Goal: Task Accomplishment & Management: Complete application form

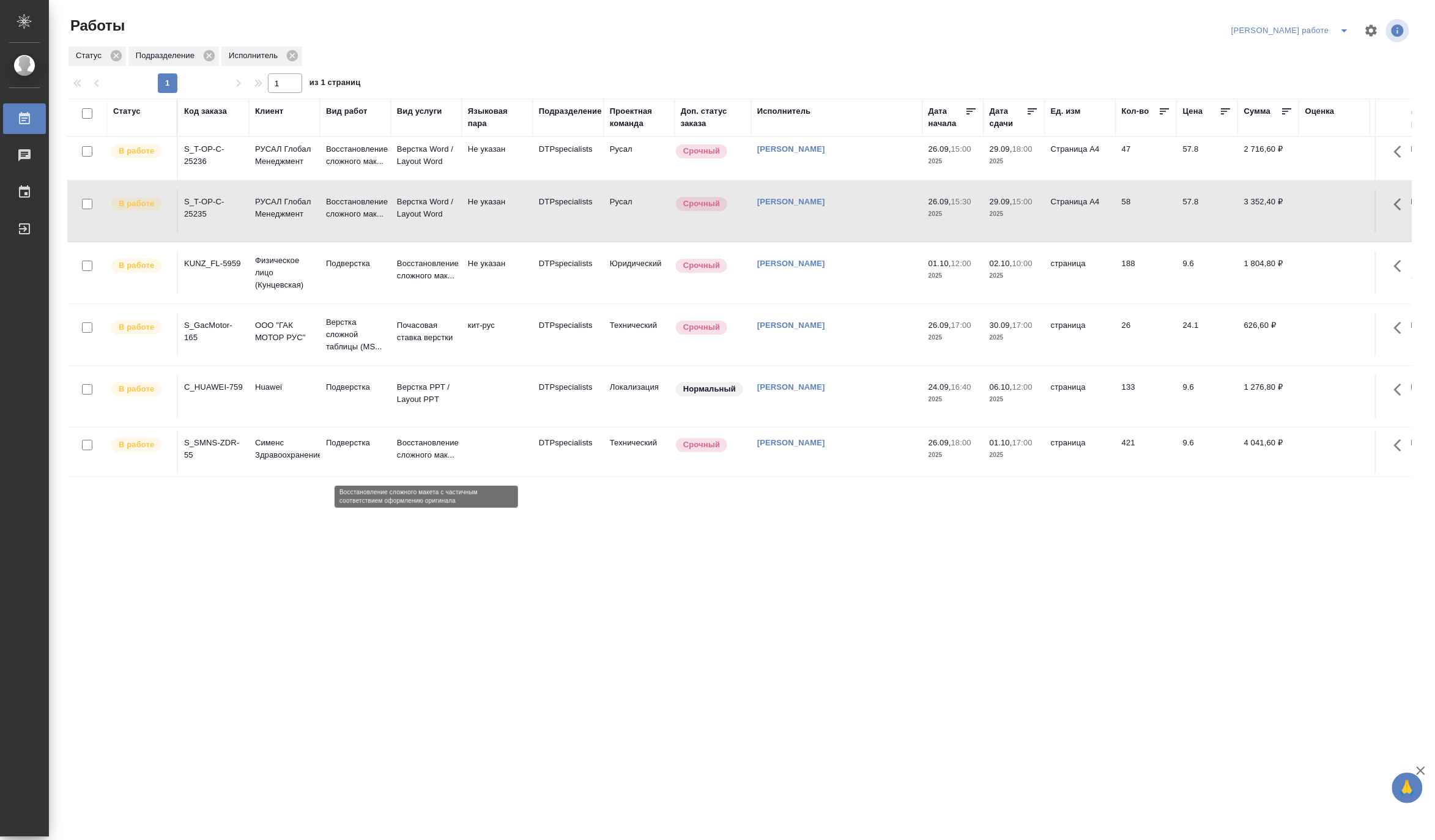
click at [420, 453] on p "Восстановление сложного мак..." at bounding box center [426, 448] width 58 height 24
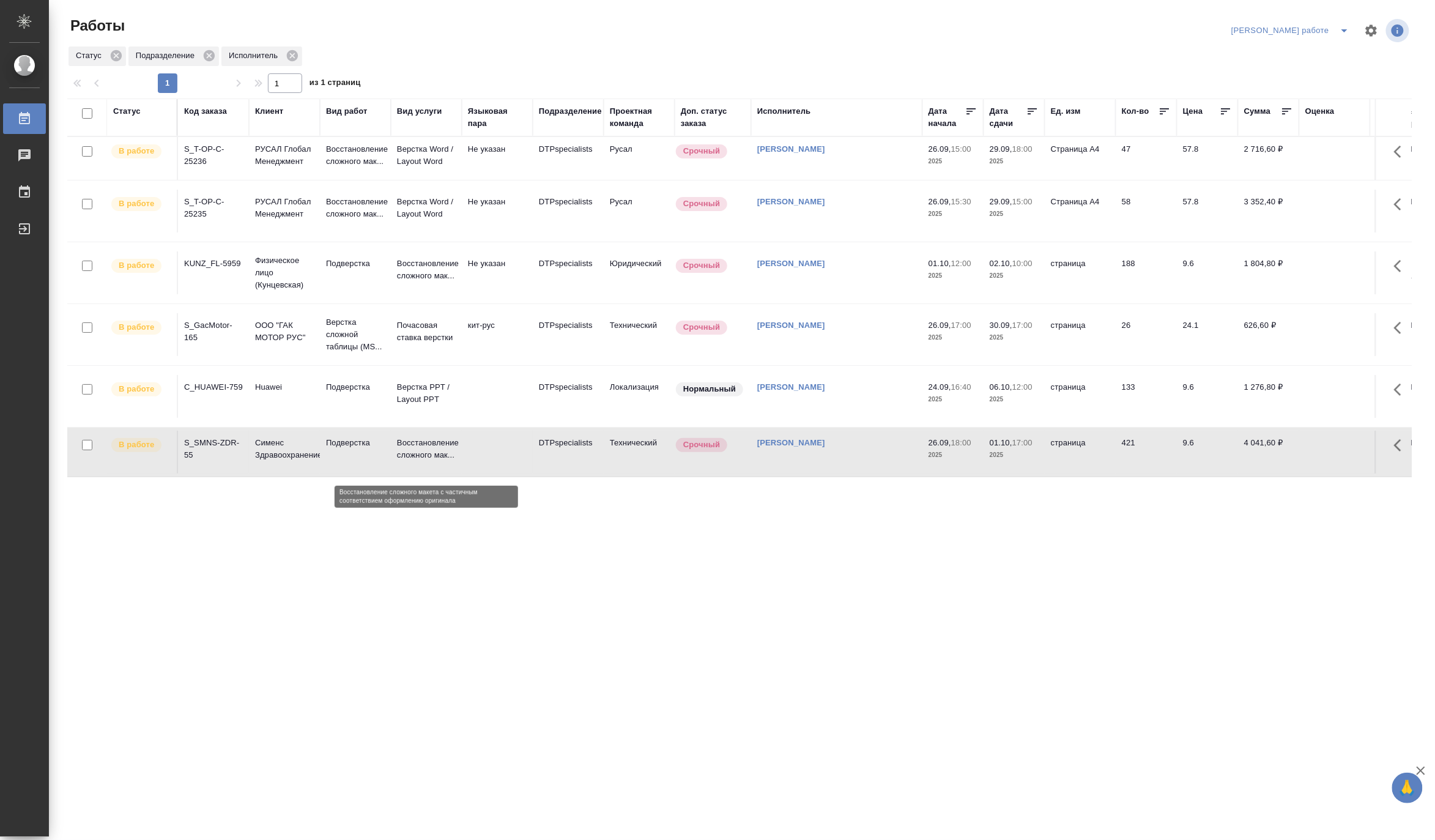
click at [420, 453] on p "Восстановление сложного мак..." at bounding box center [426, 448] width 58 height 24
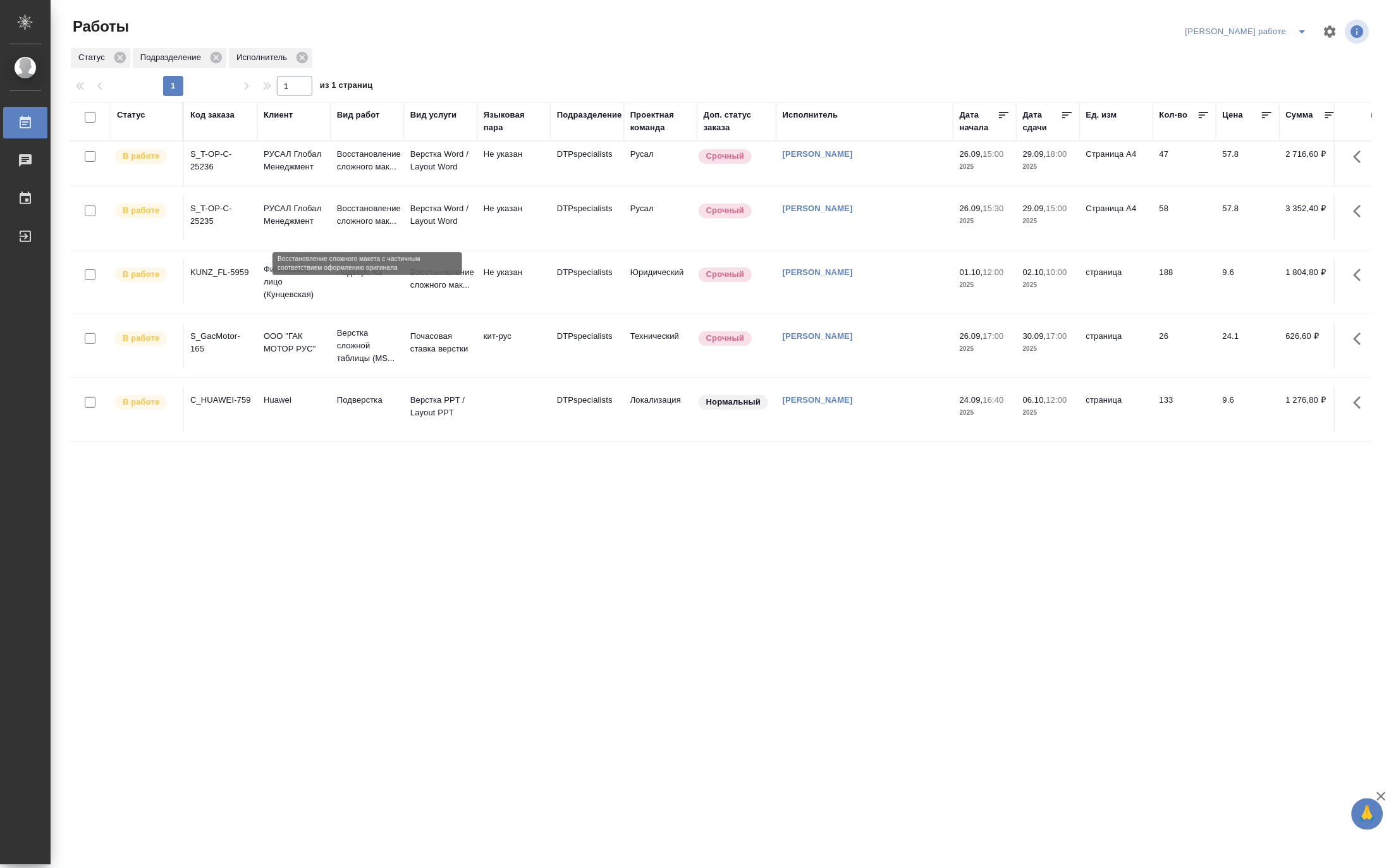
click at [380, 226] on p "Восстановление сложного мак..." at bounding box center [367, 215] width 60 height 25
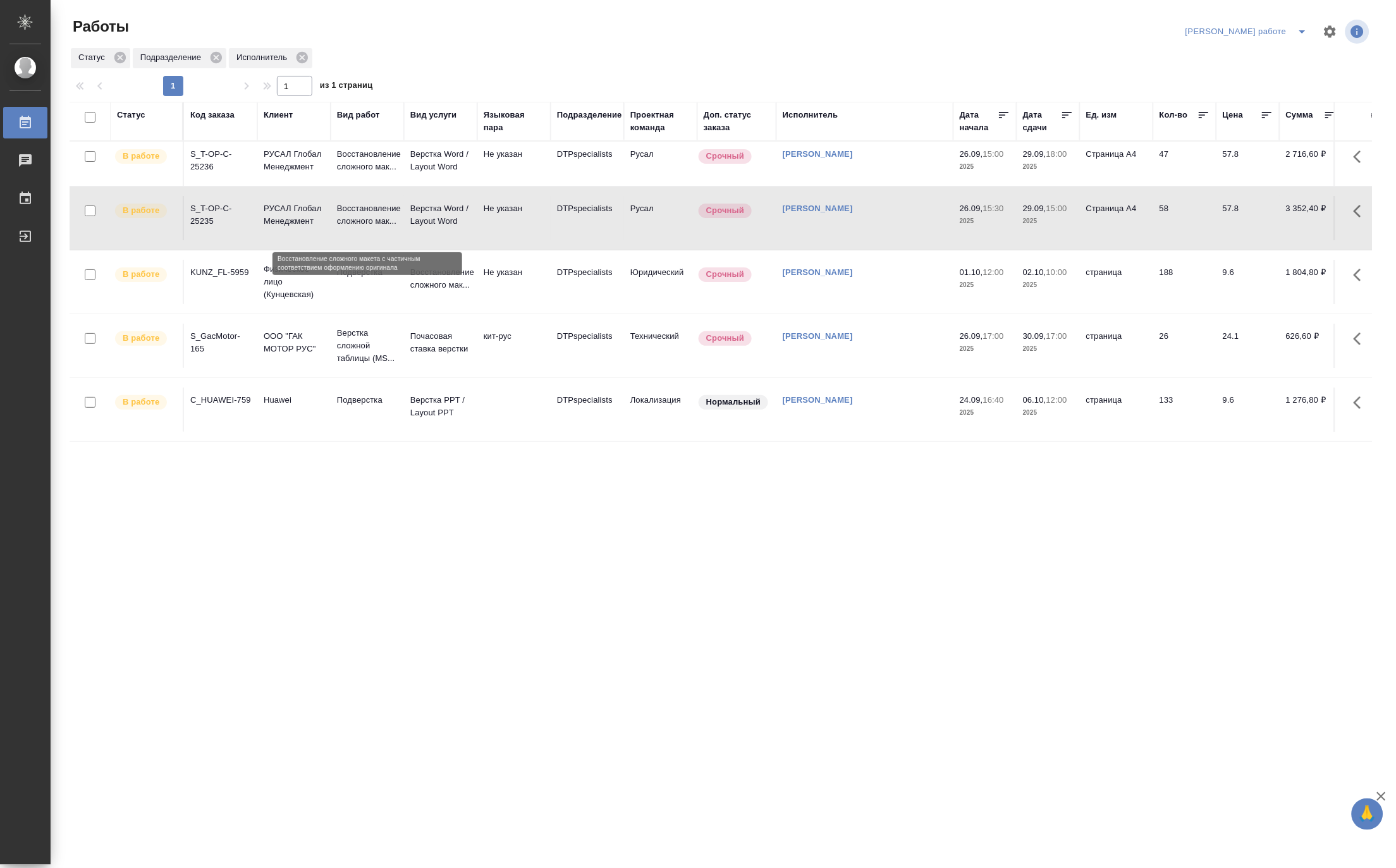
click at [391, 215] on p "Восстановление сложного мак..." at bounding box center [367, 215] width 60 height 25
click at [367, 348] on p "Верстка сложной таблицы (MS..." at bounding box center [367, 346] width 60 height 38
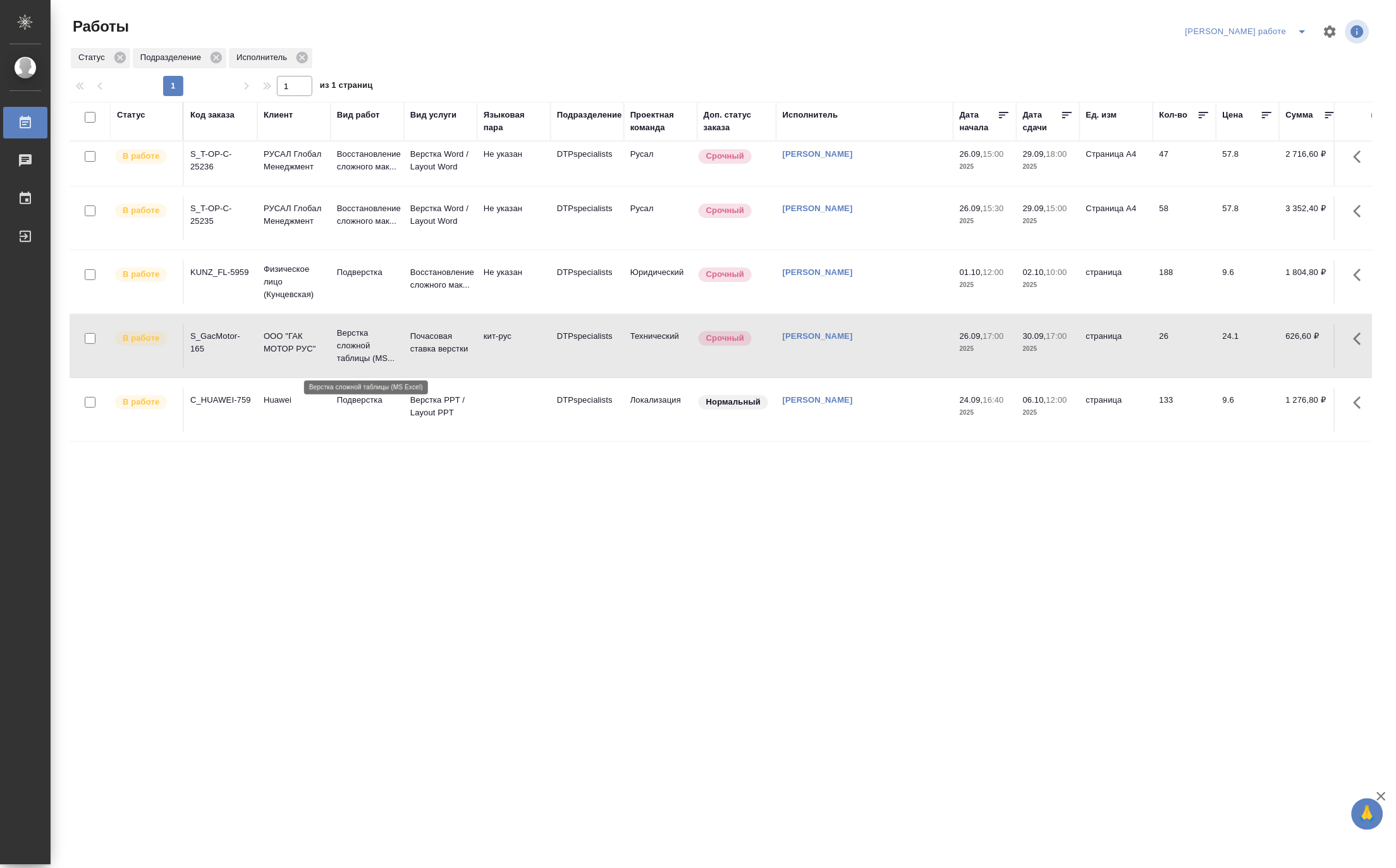
click at [367, 348] on p "Верстка сложной таблицы (MS..." at bounding box center [367, 346] width 60 height 38
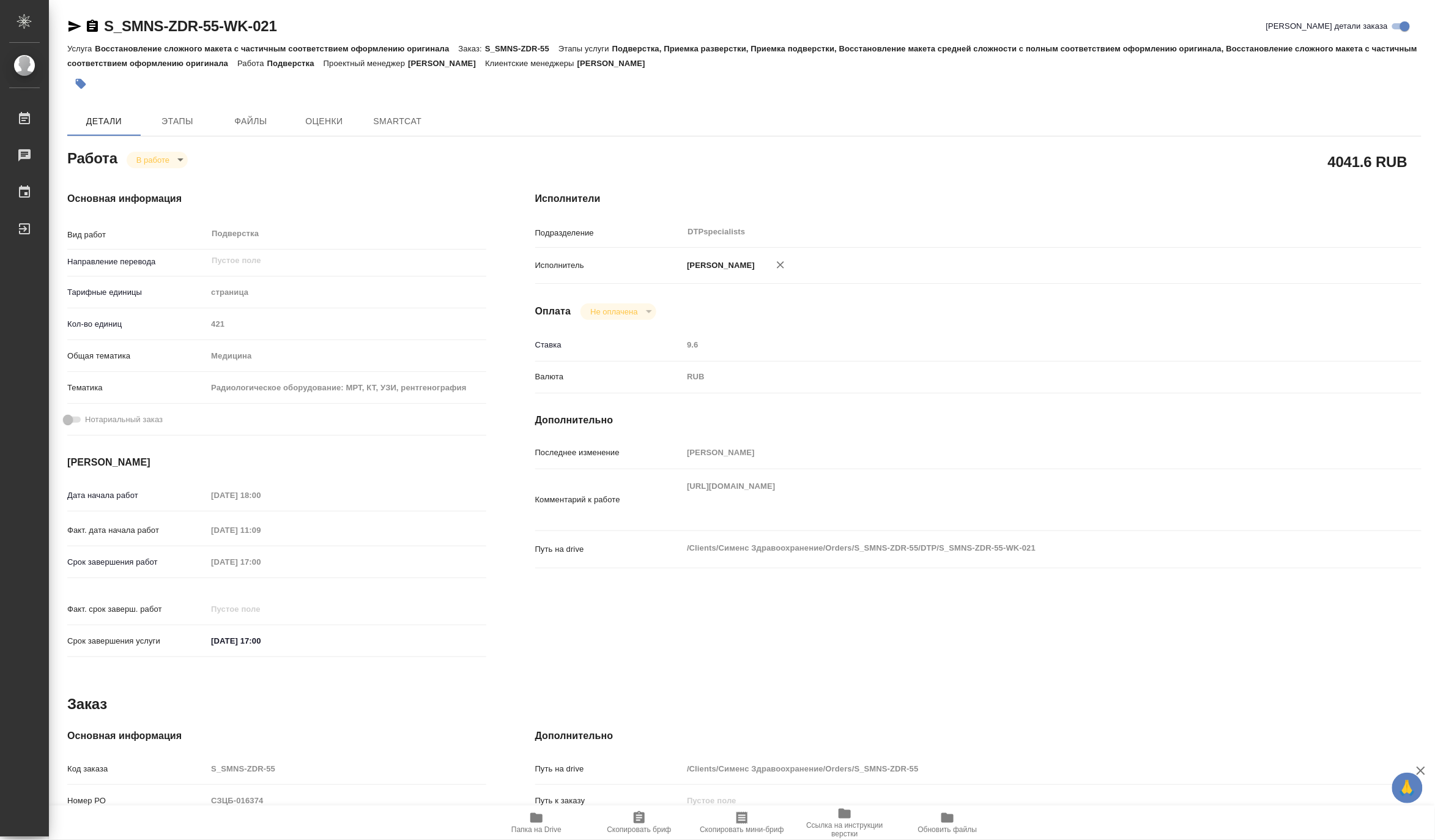
type textarea "x"
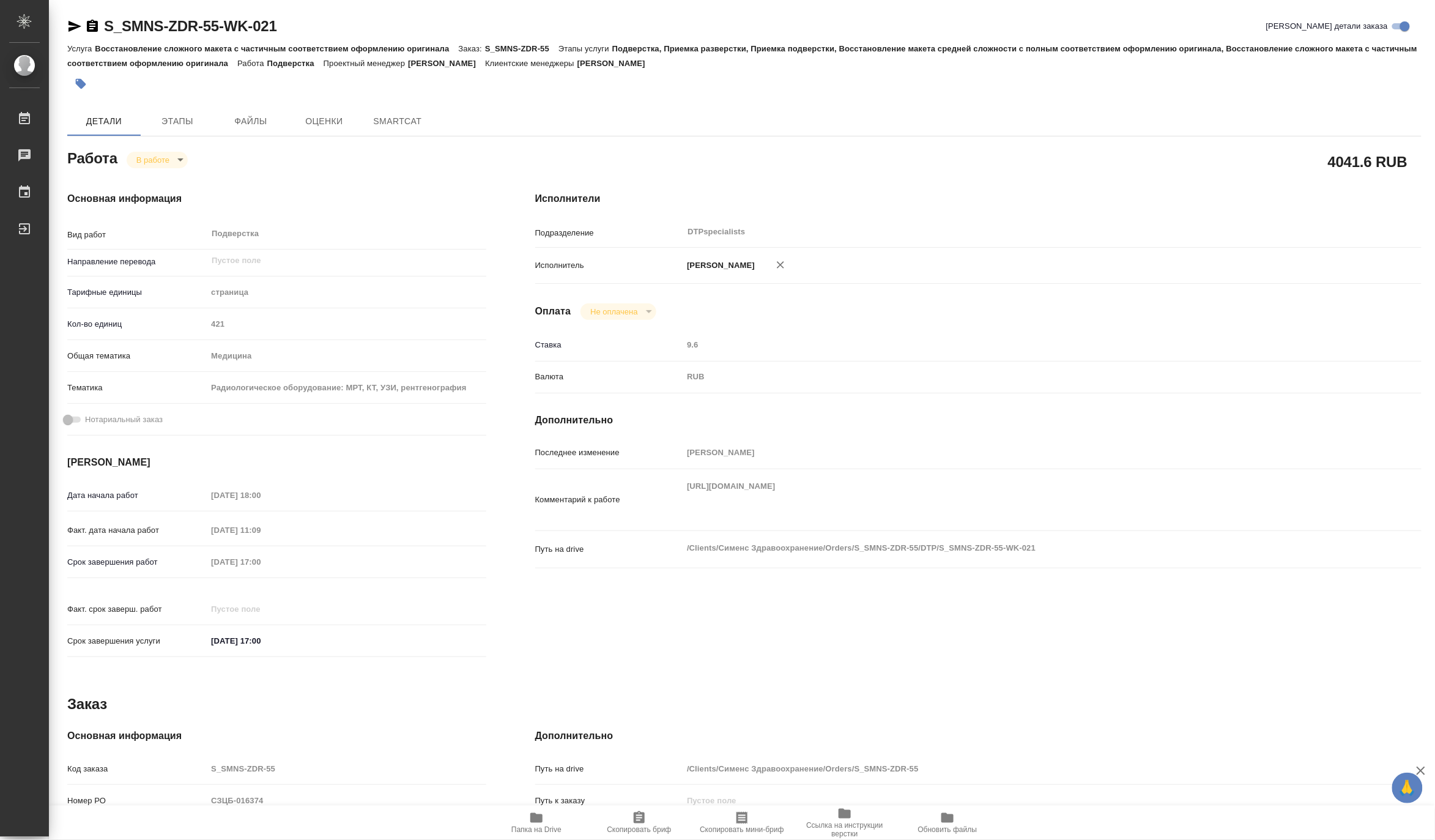
type textarea "x"
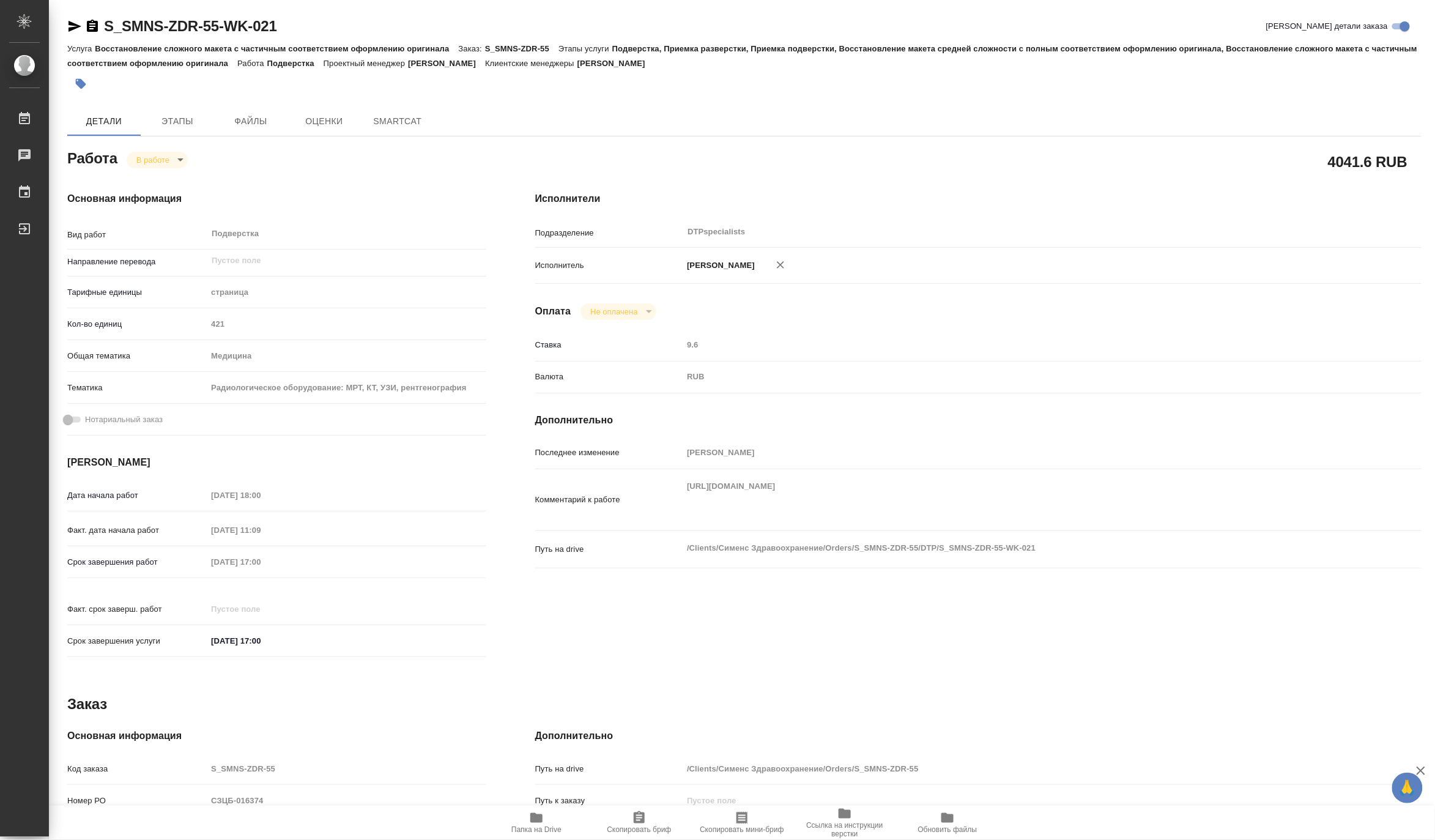
type textarea "x"
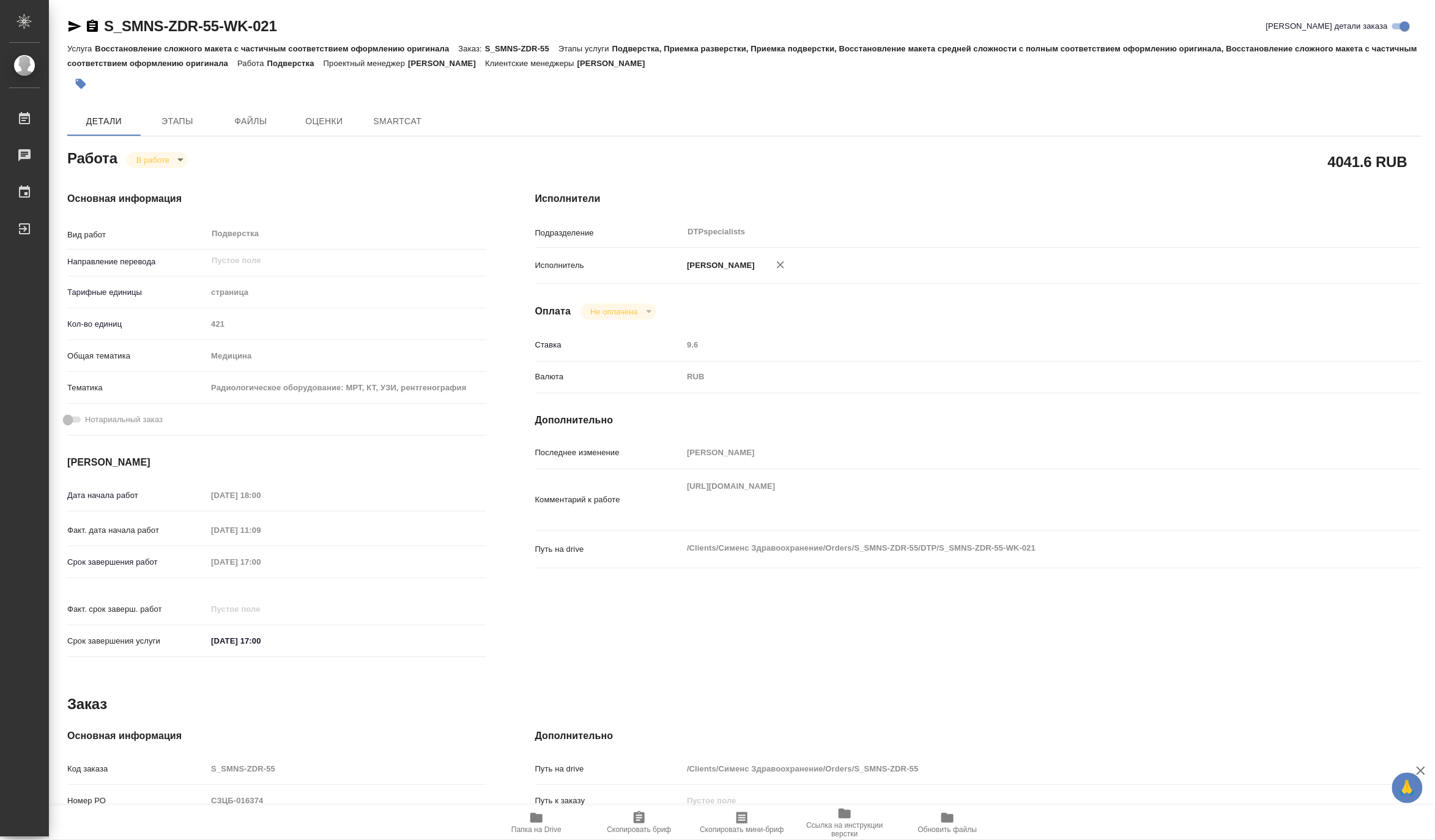
type textarea "x"
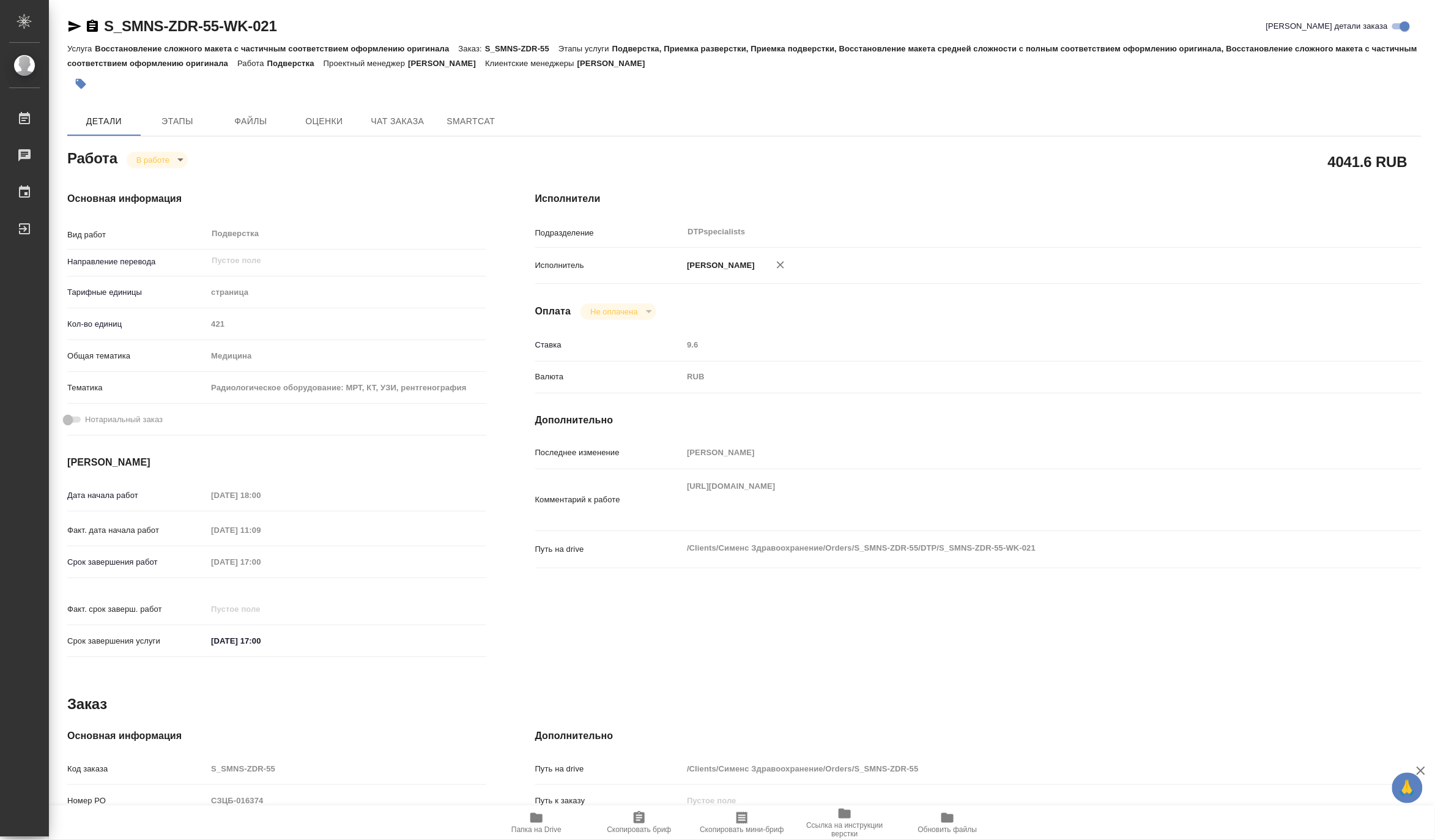
type textarea "x"
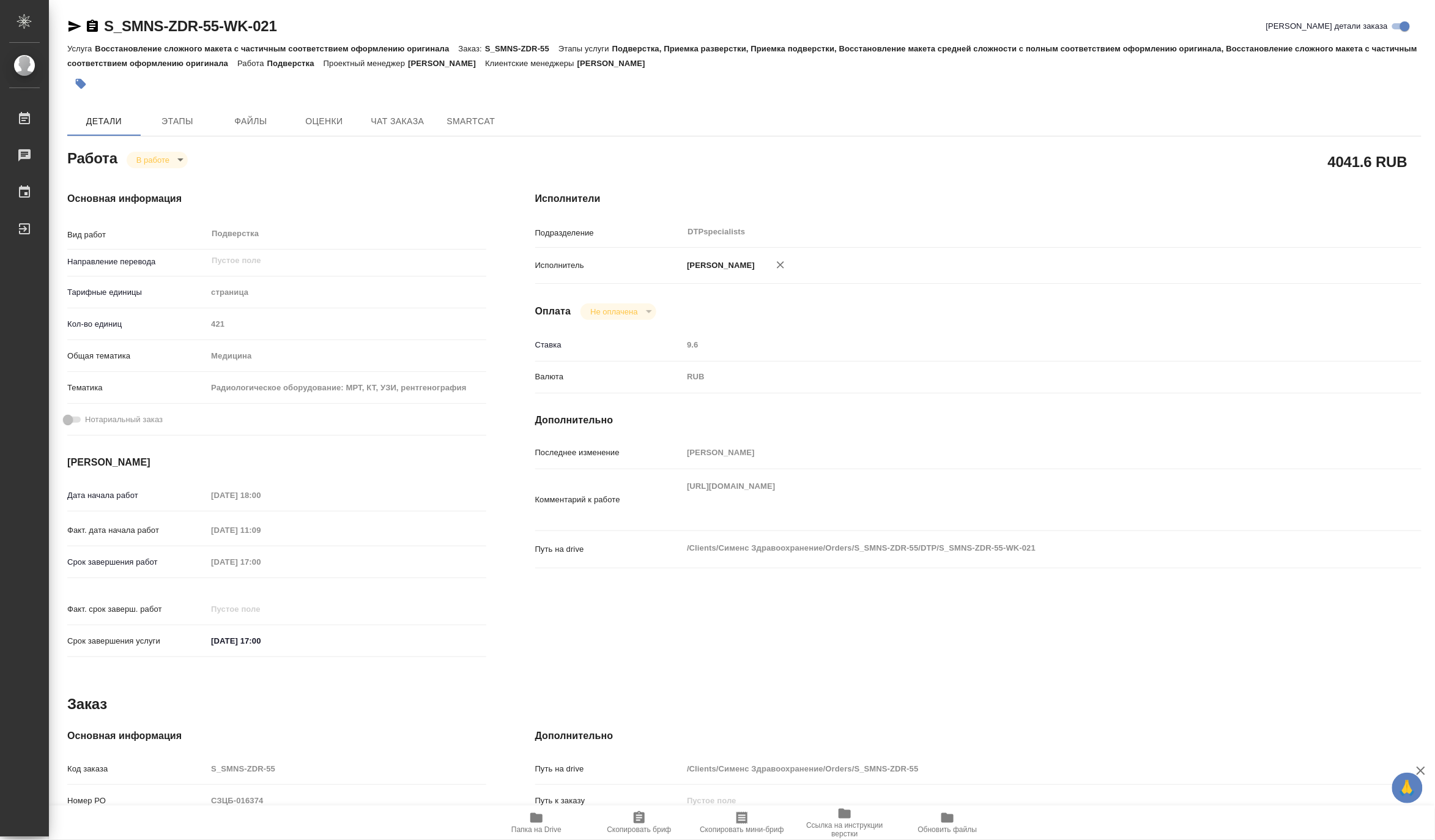
click at [543, 824] on icon "button" at bounding box center [537, 818] width 15 height 15
type textarea "x"
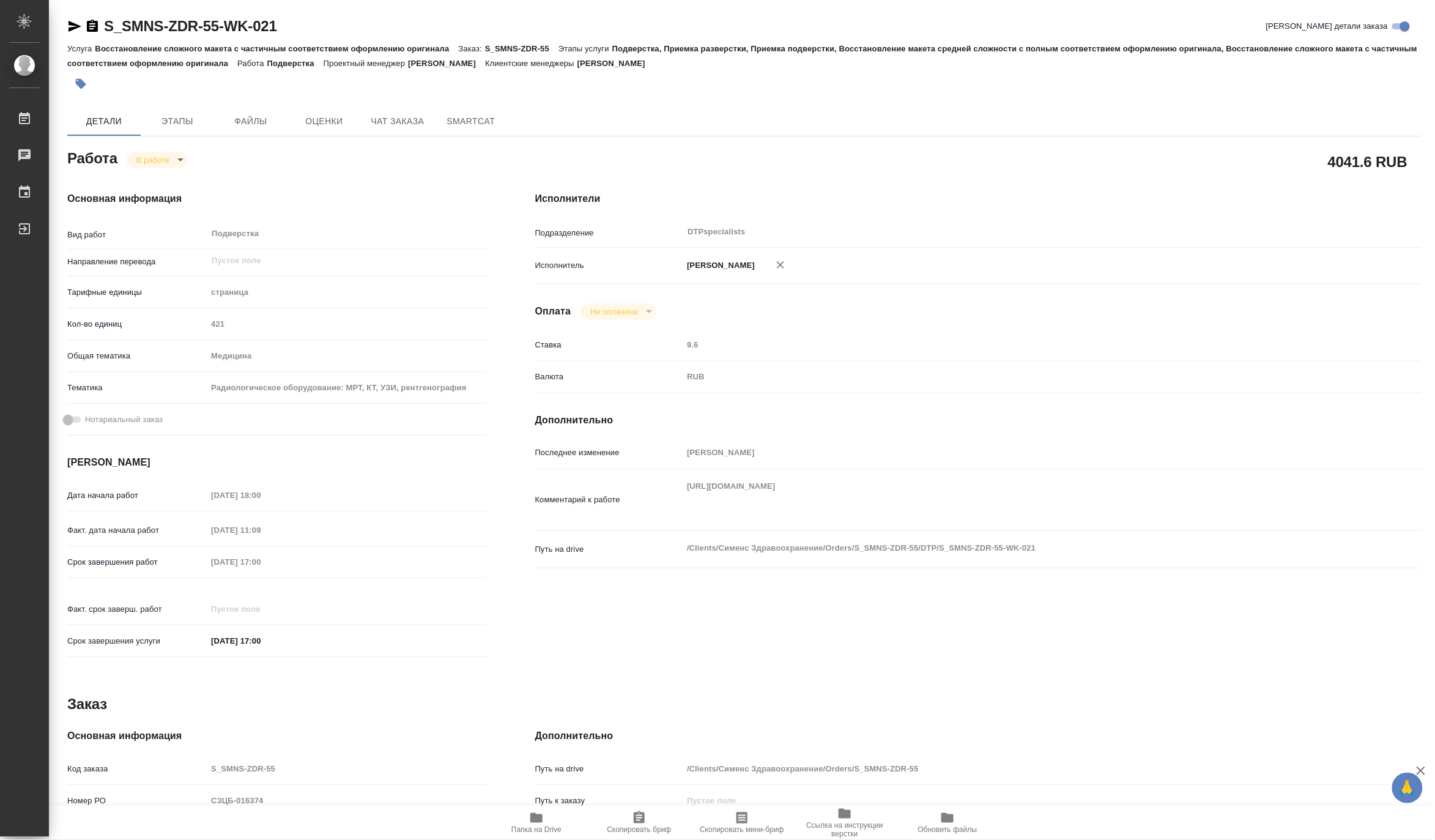
type textarea "x"
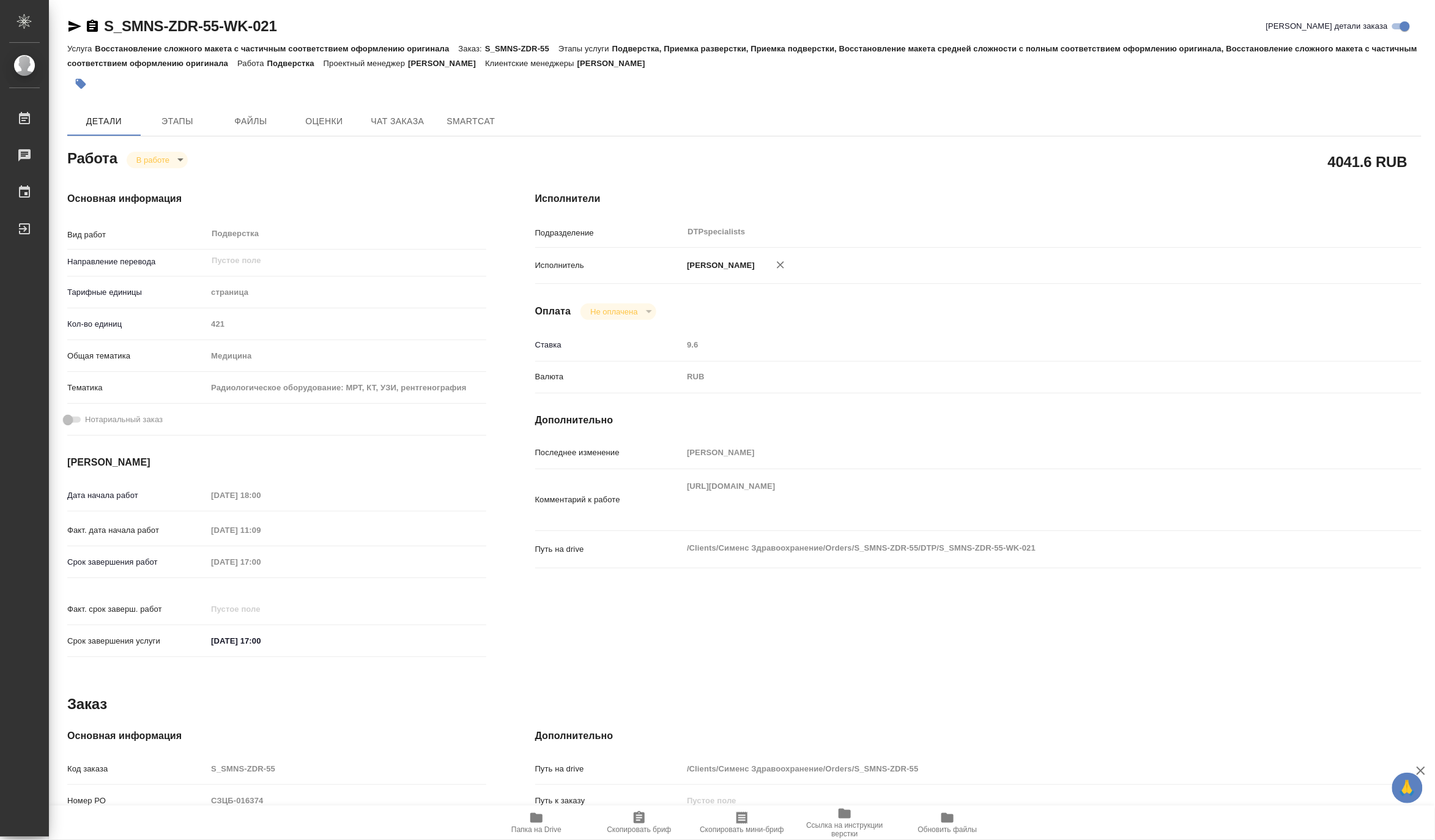
type textarea "x"
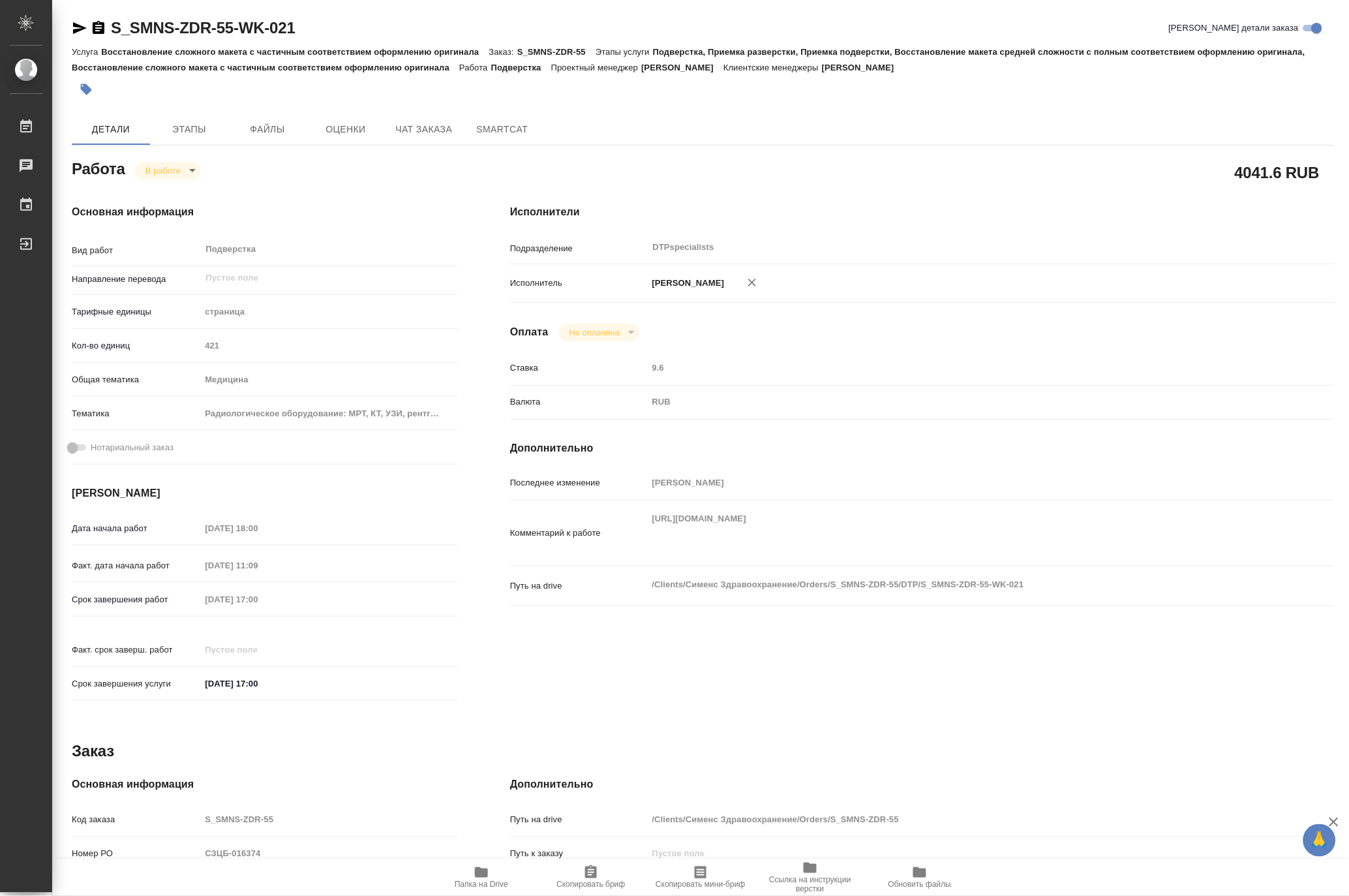
type textarea "x"
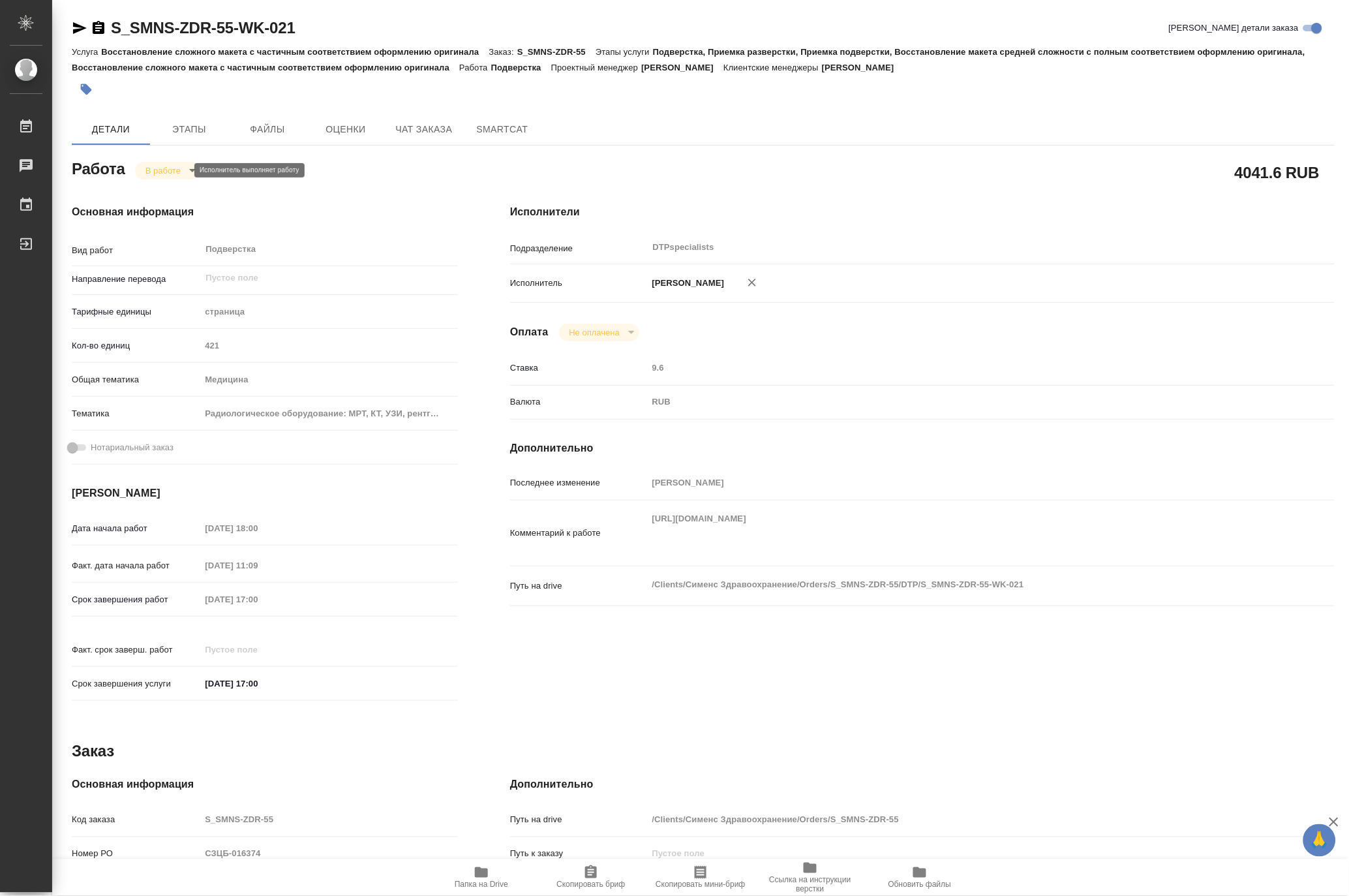
click at [157, 172] on body "🙏 .cls-1 fill:#fff; AWATERA Matveeva Maria Работы 0 Чаты График Выйти S_SMNS-ZD…" at bounding box center [674, 448] width 1349 height 896
click at [154, 194] on button "Выполнен" at bounding box center [168, 192] width 48 height 15
type textarea "x"
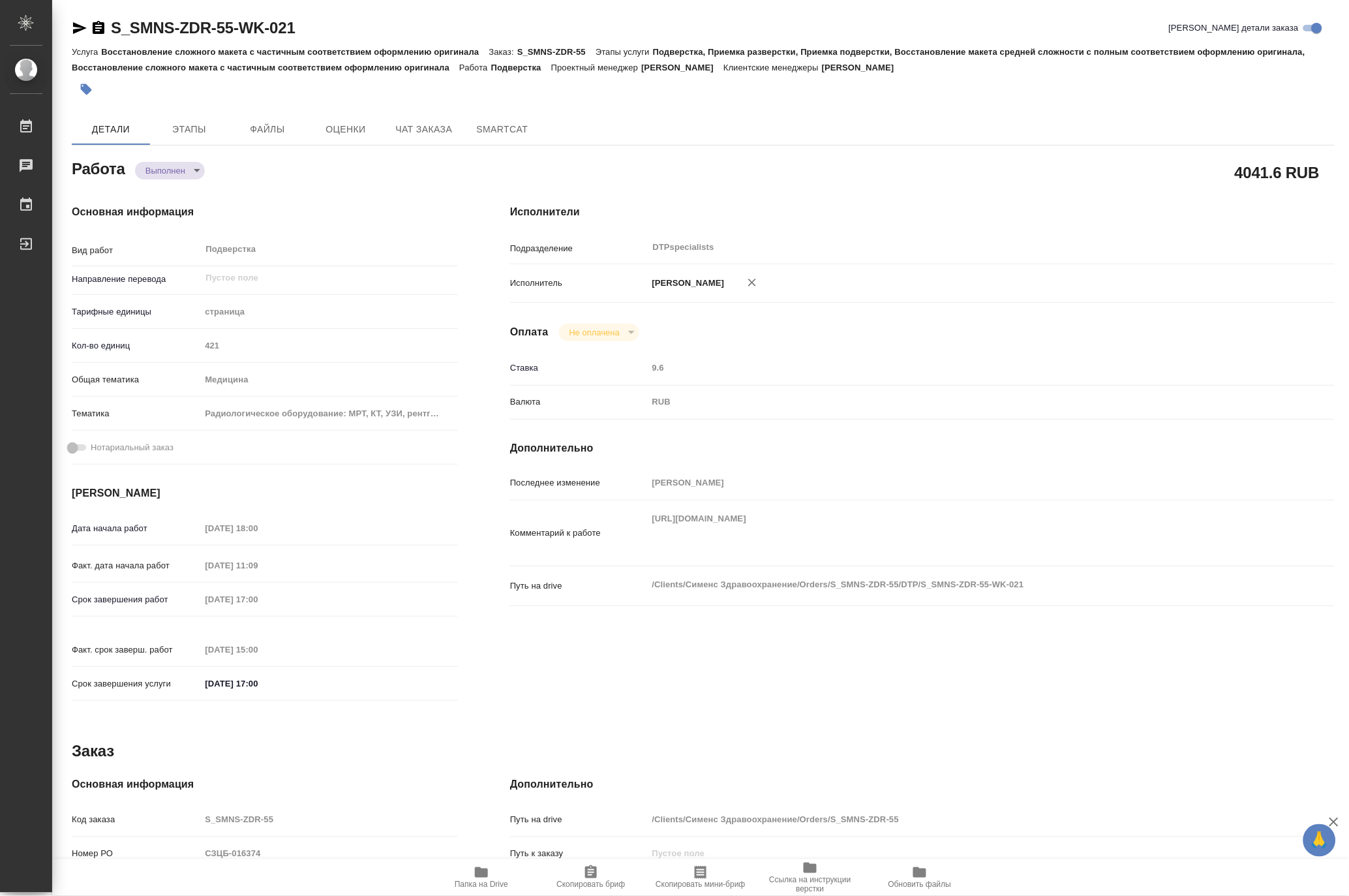
type textarea "x"
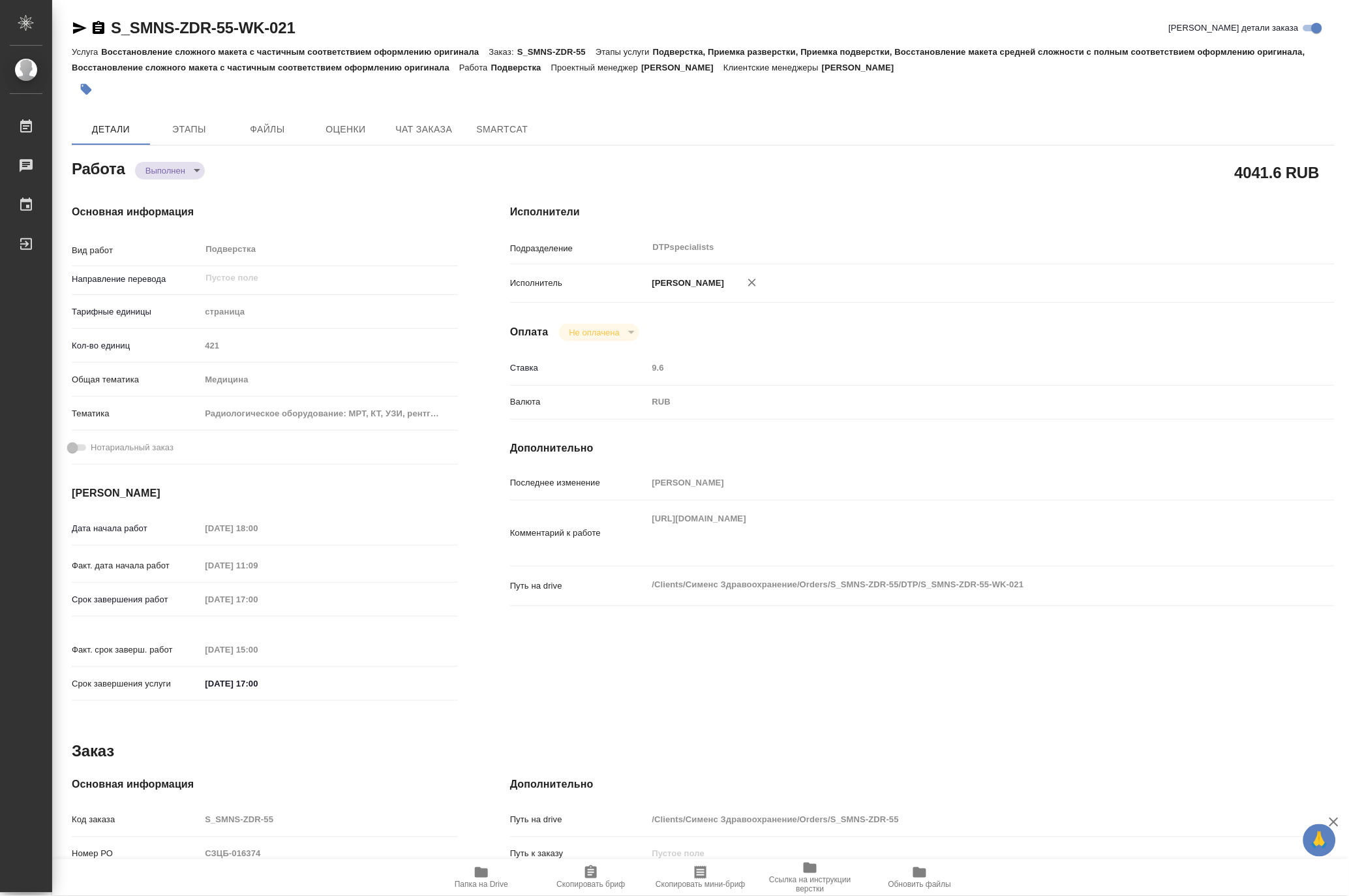
type textarea "x"
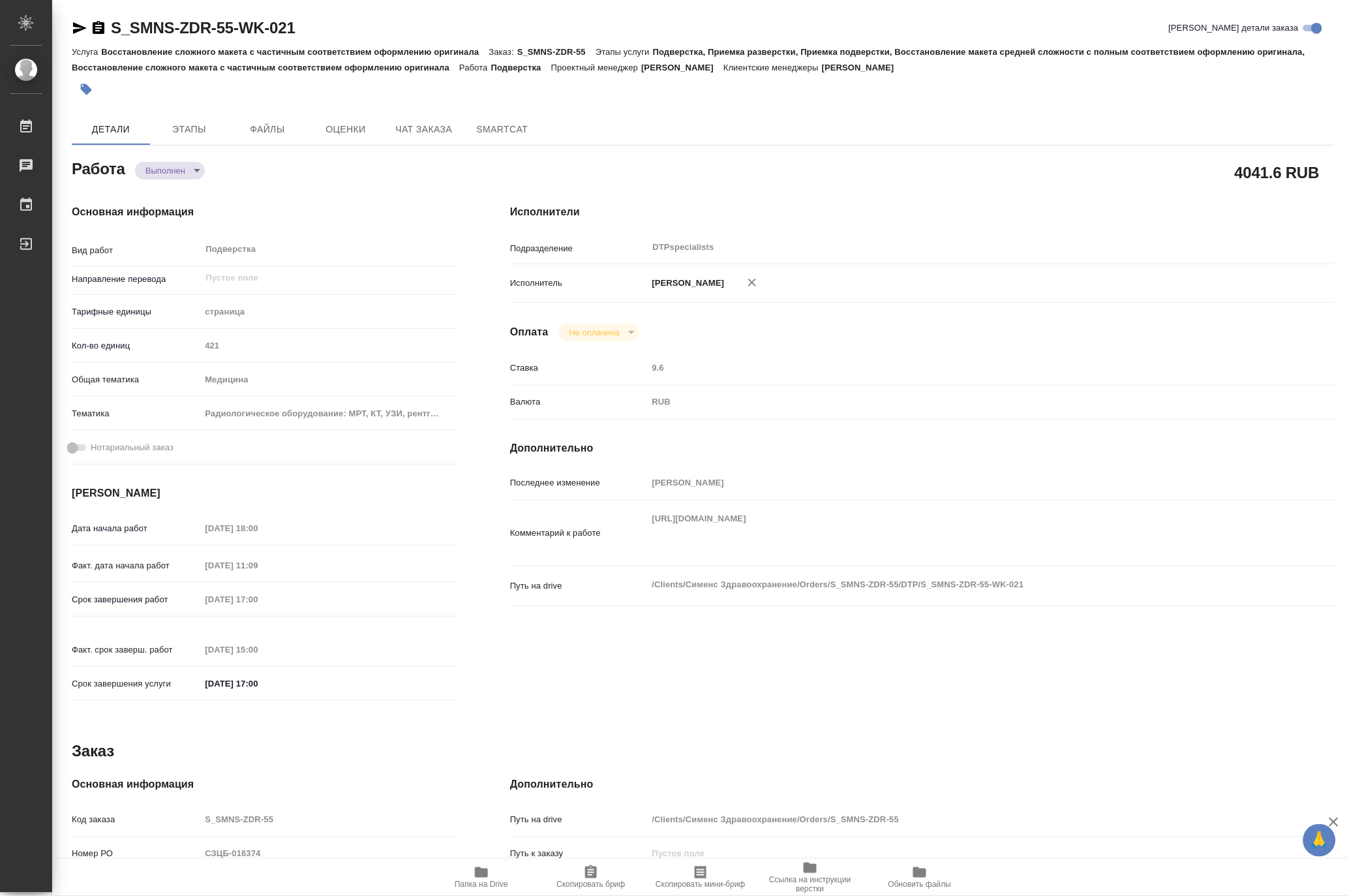
type textarea "x"
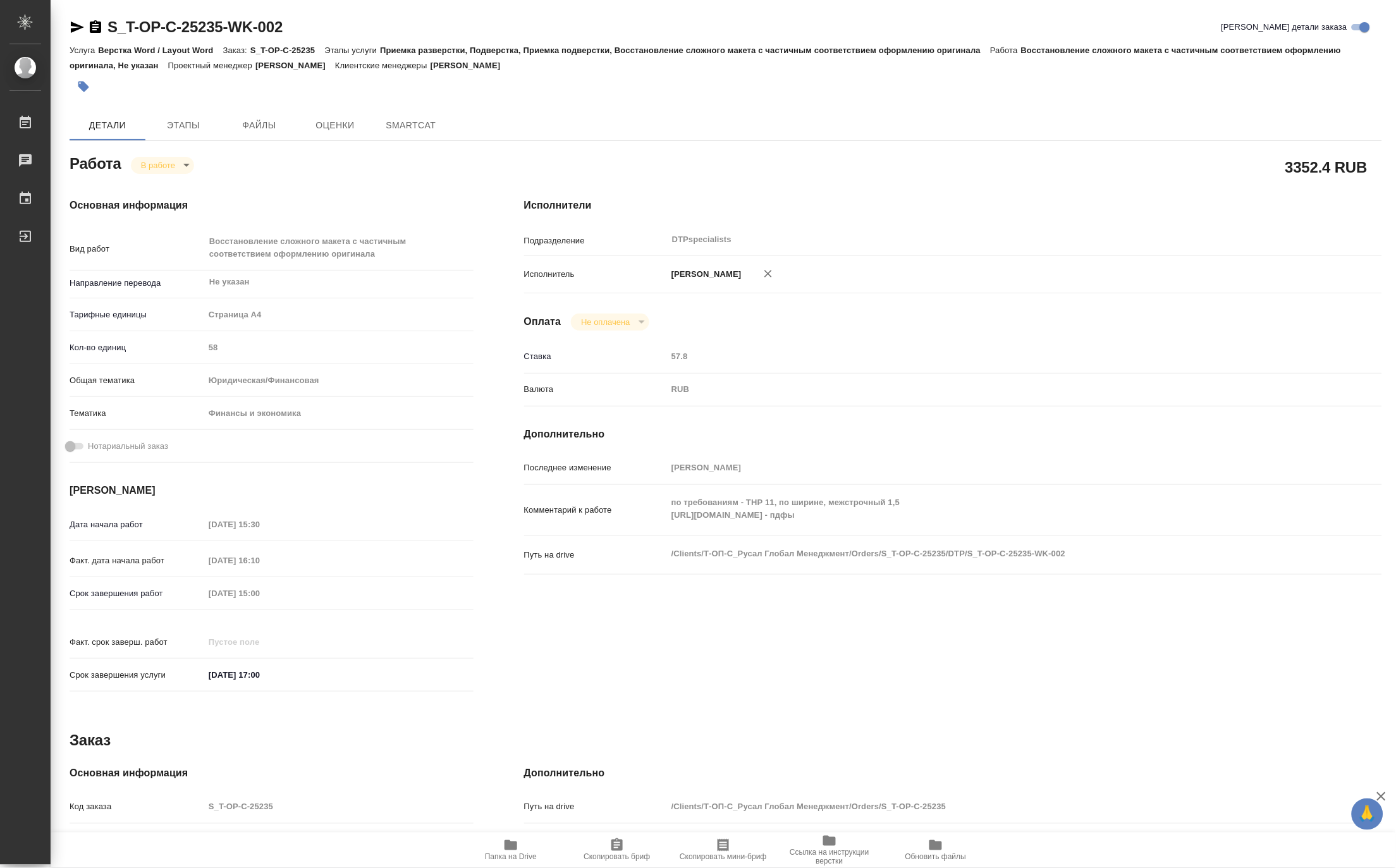
type textarea "x"
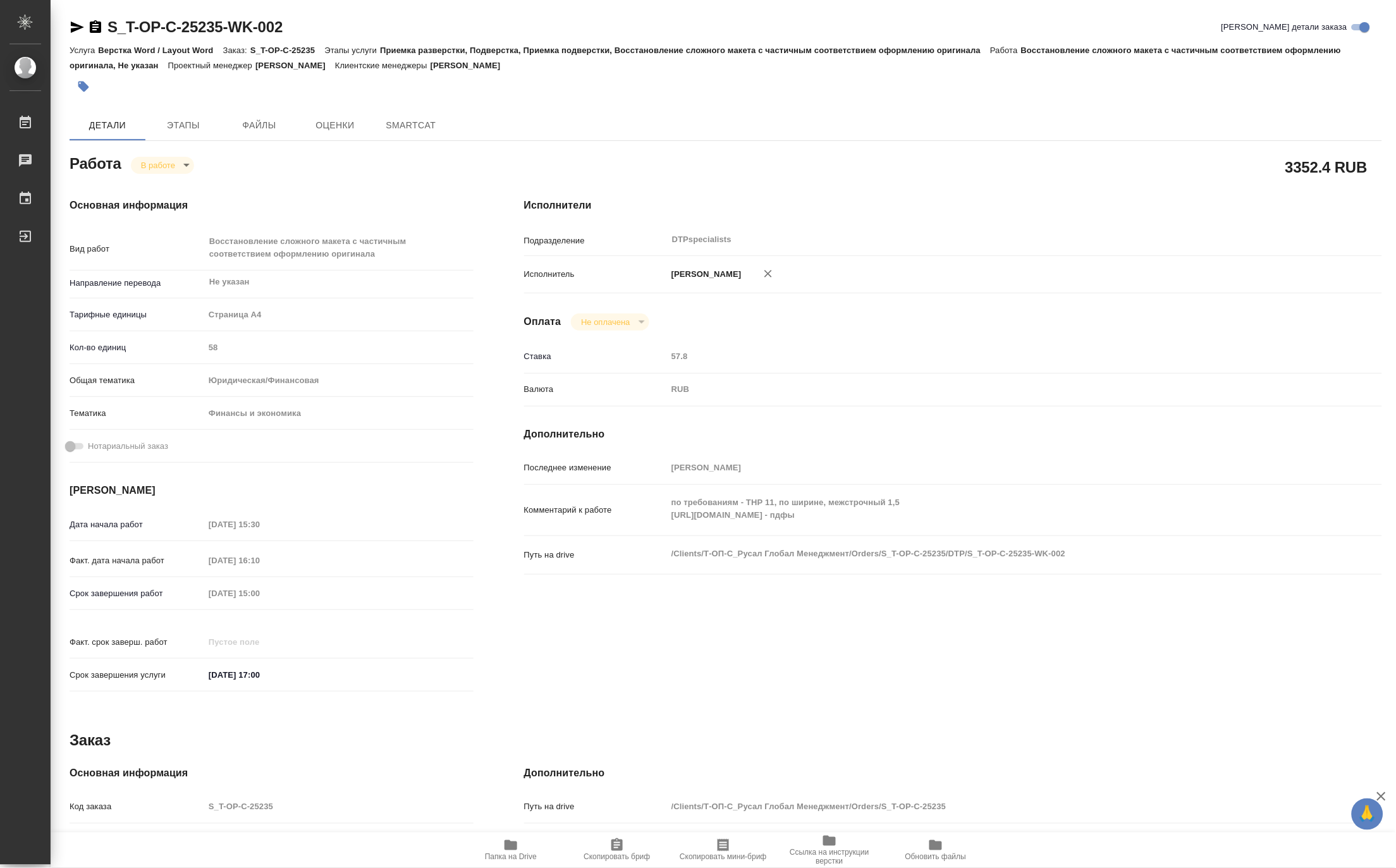
type textarea "x"
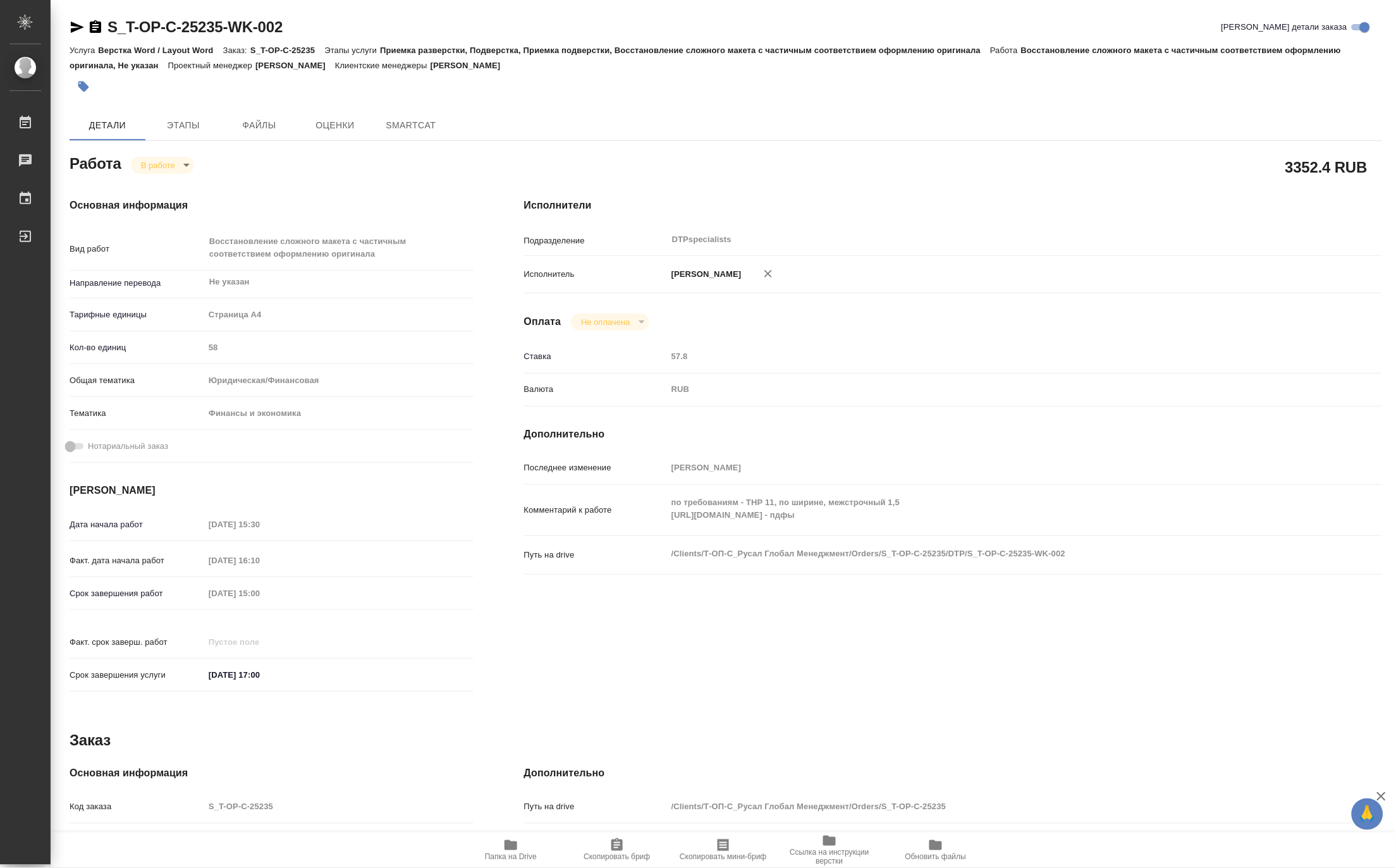
type textarea "x"
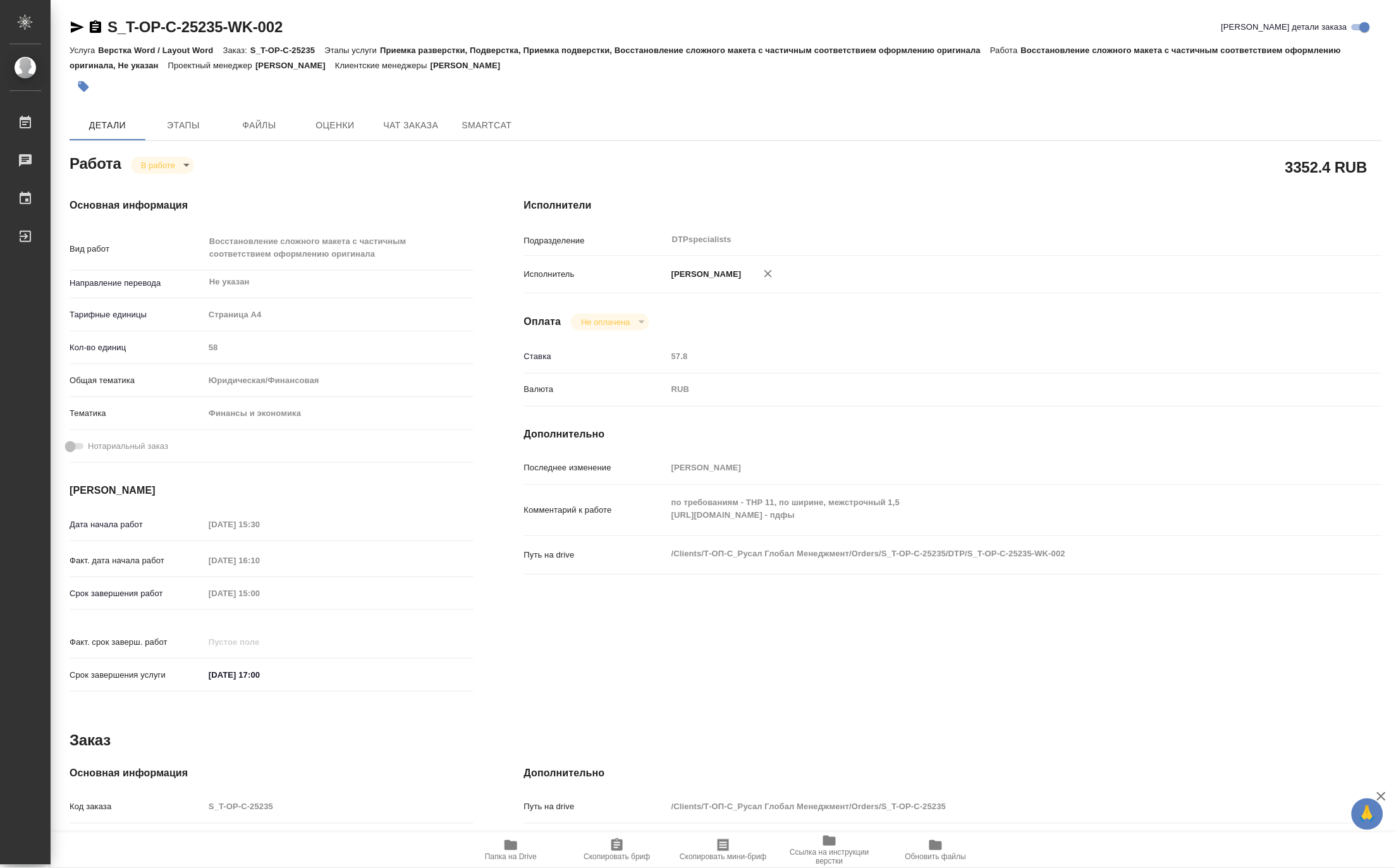
type textarea "x"
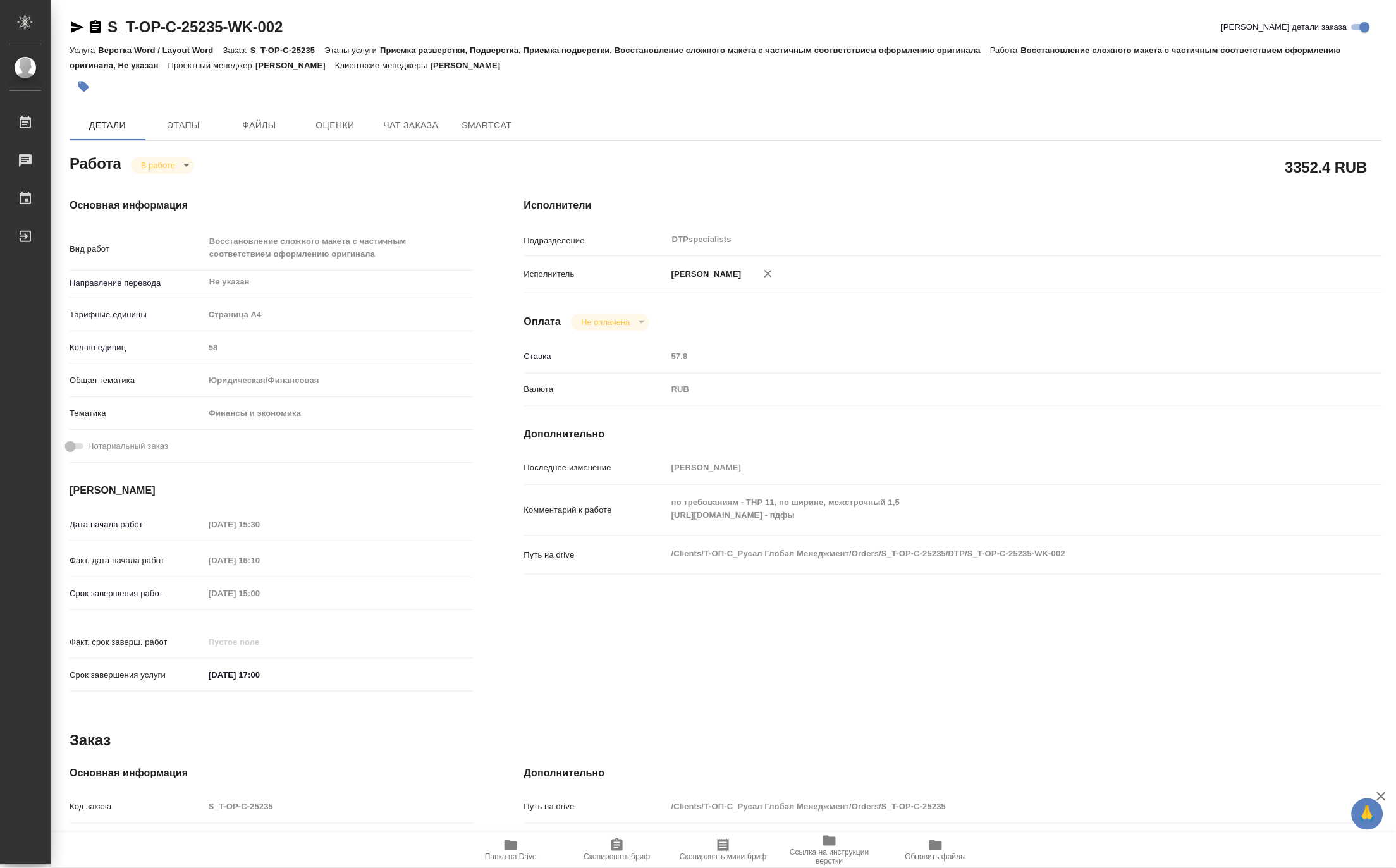
type textarea "x"
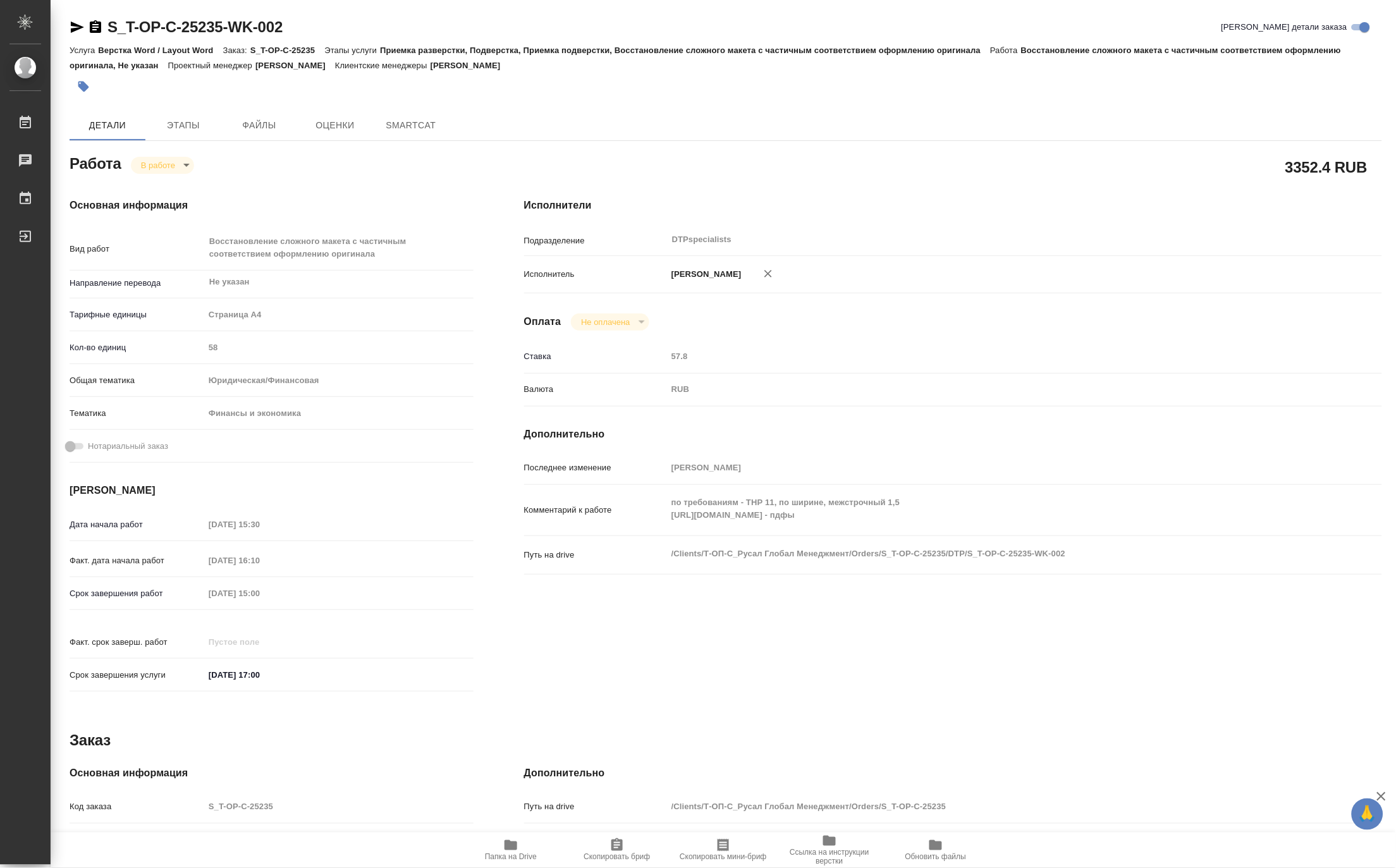
type textarea "x"
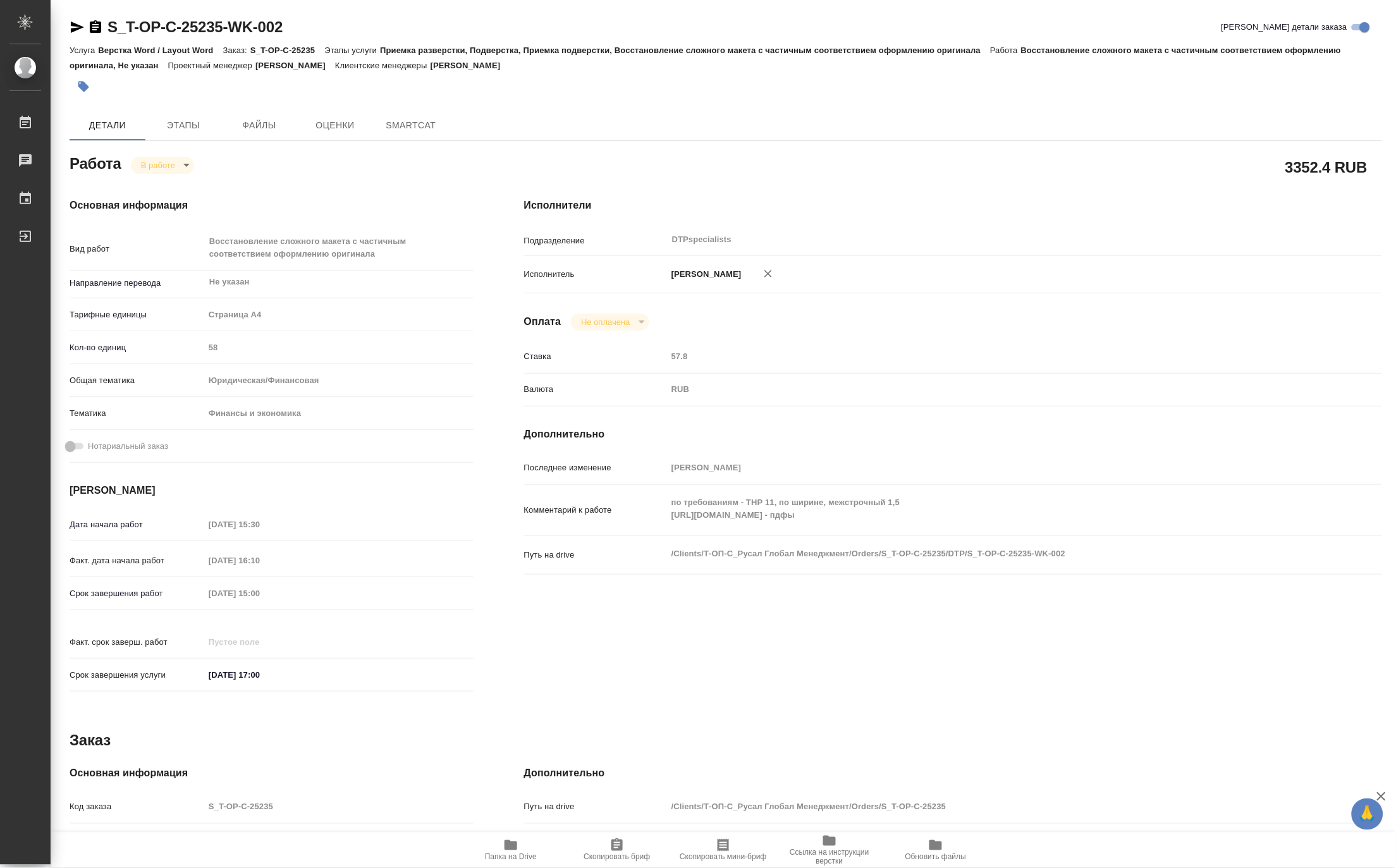
type textarea "x"
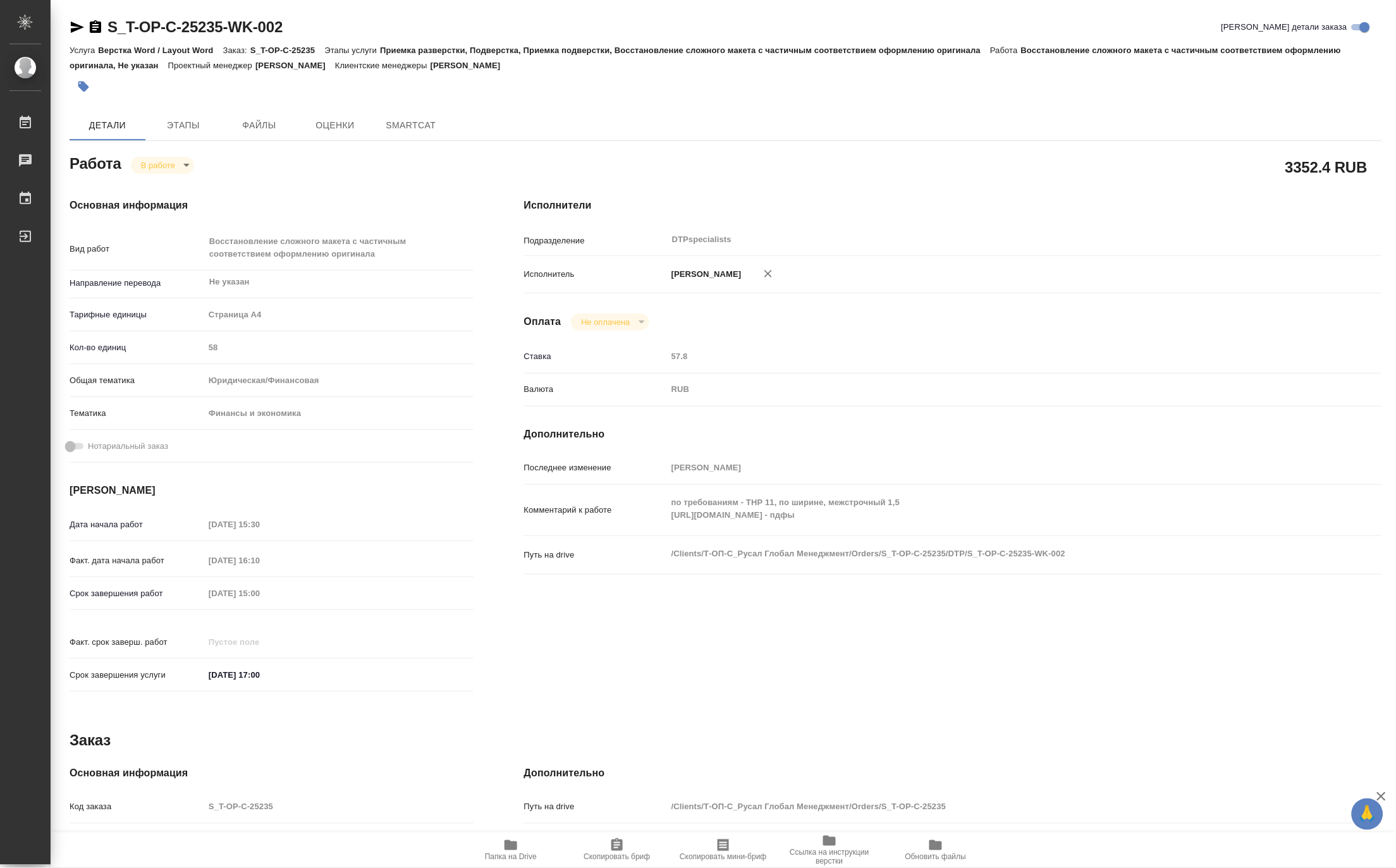
type textarea "x"
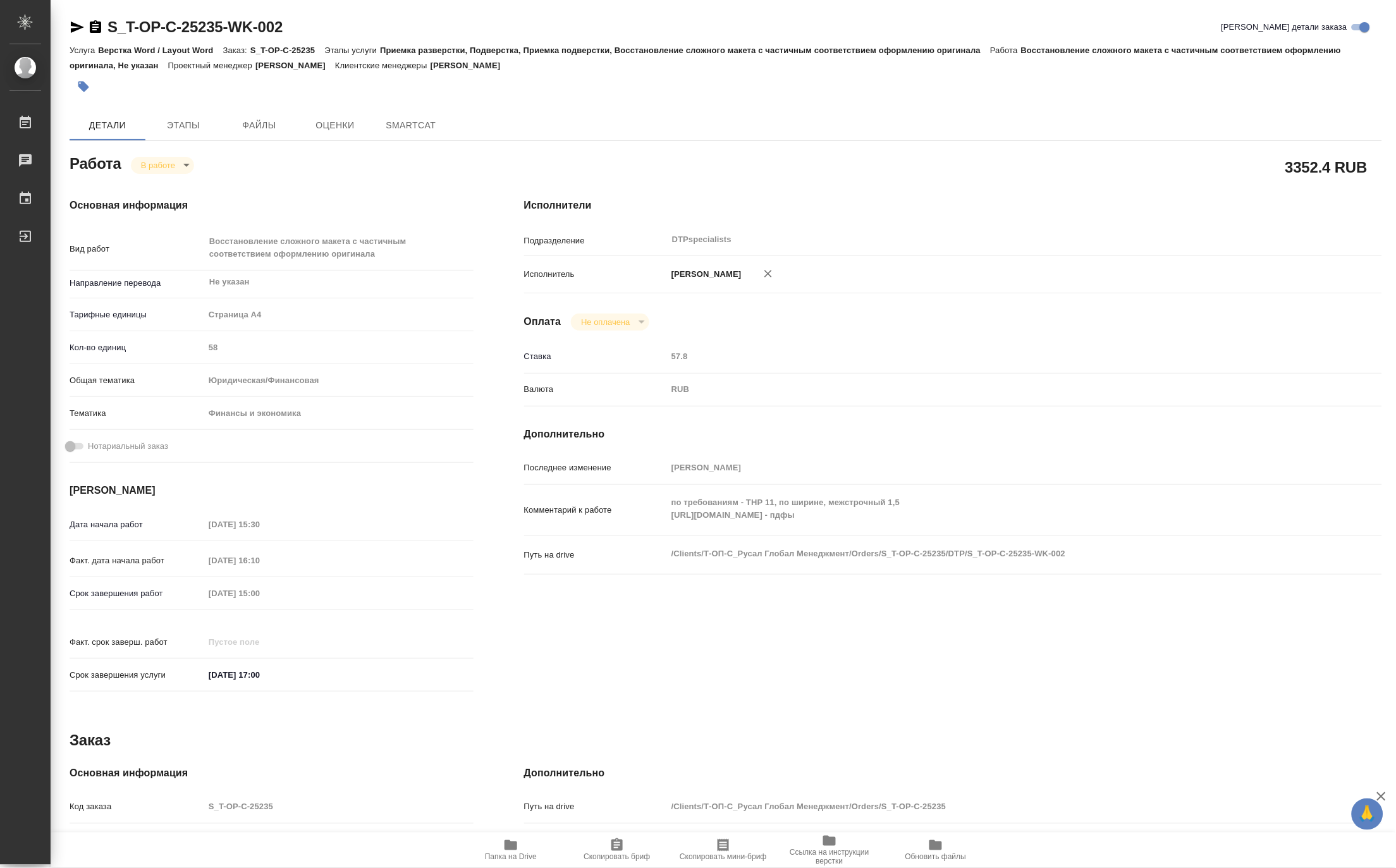
type textarea "x"
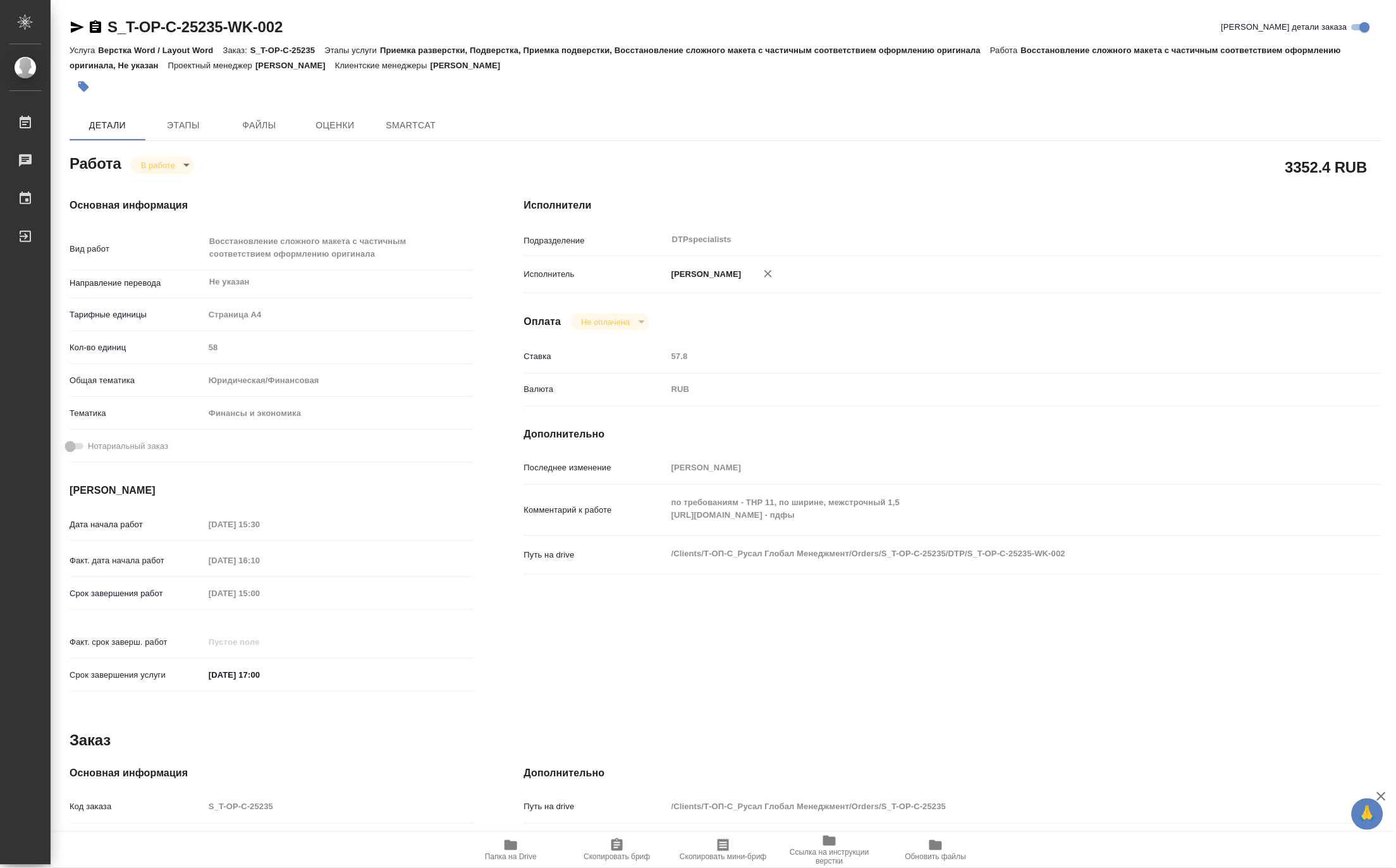
type textarea "x"
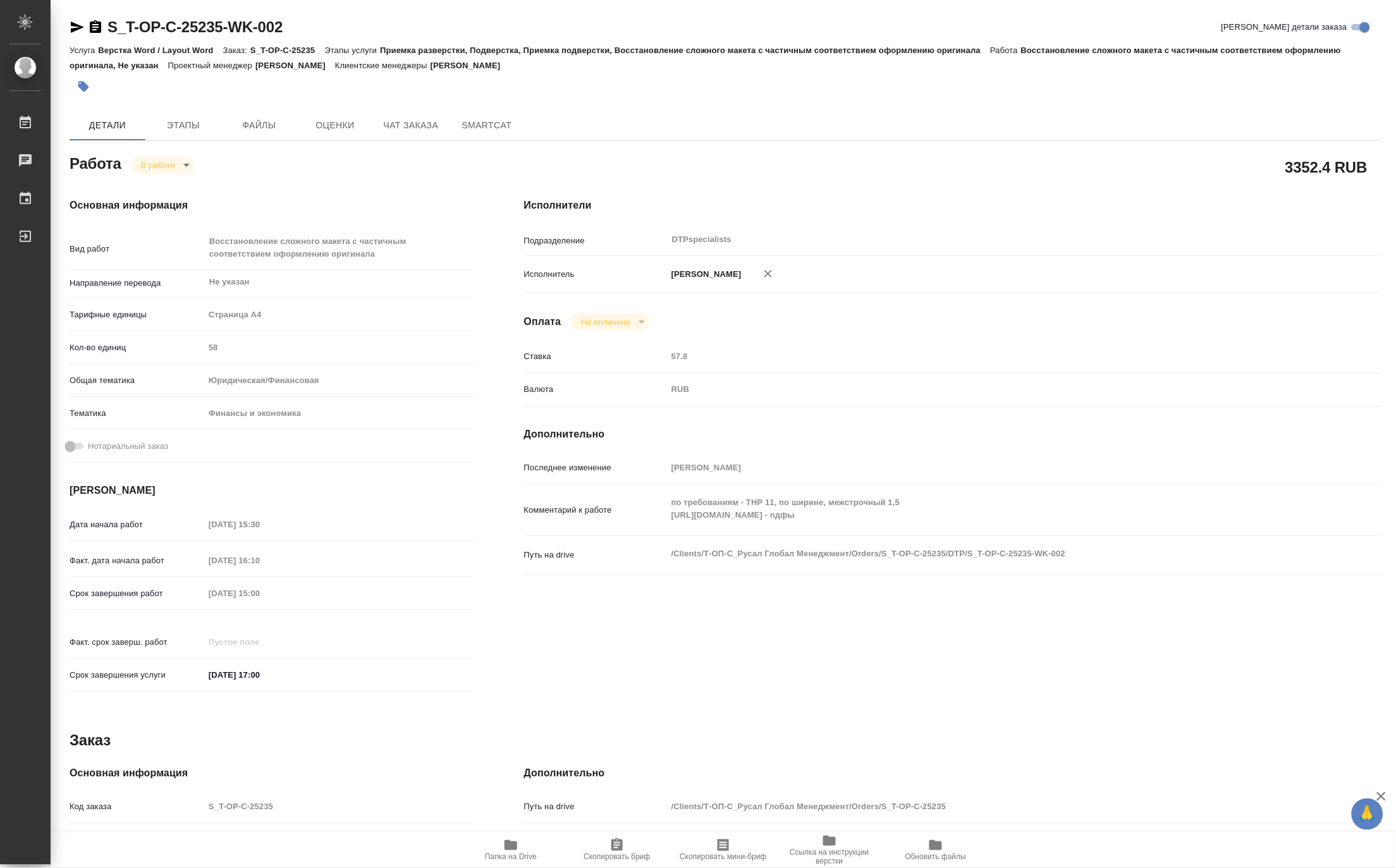
type textarea "x"
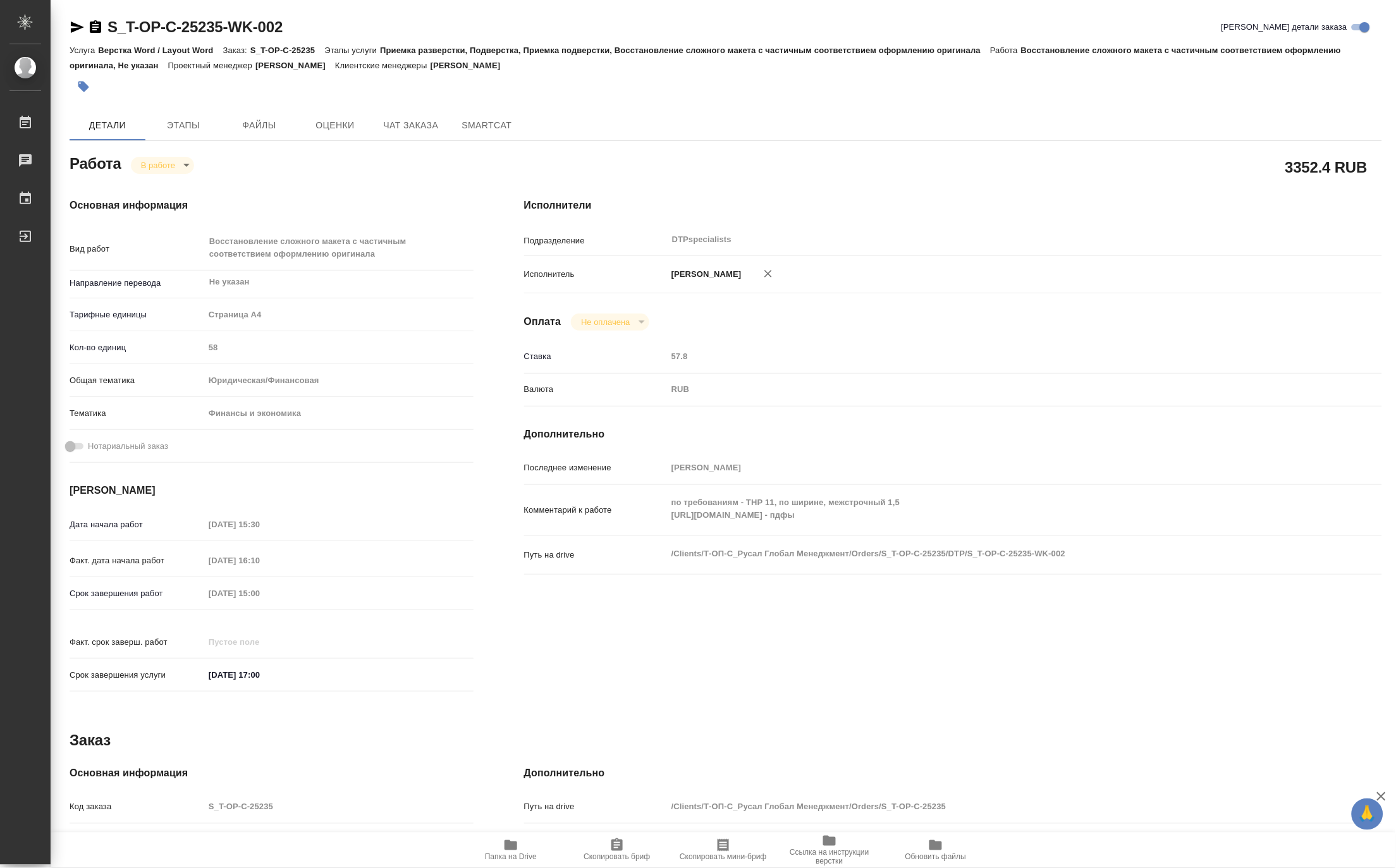
type textarea "x"
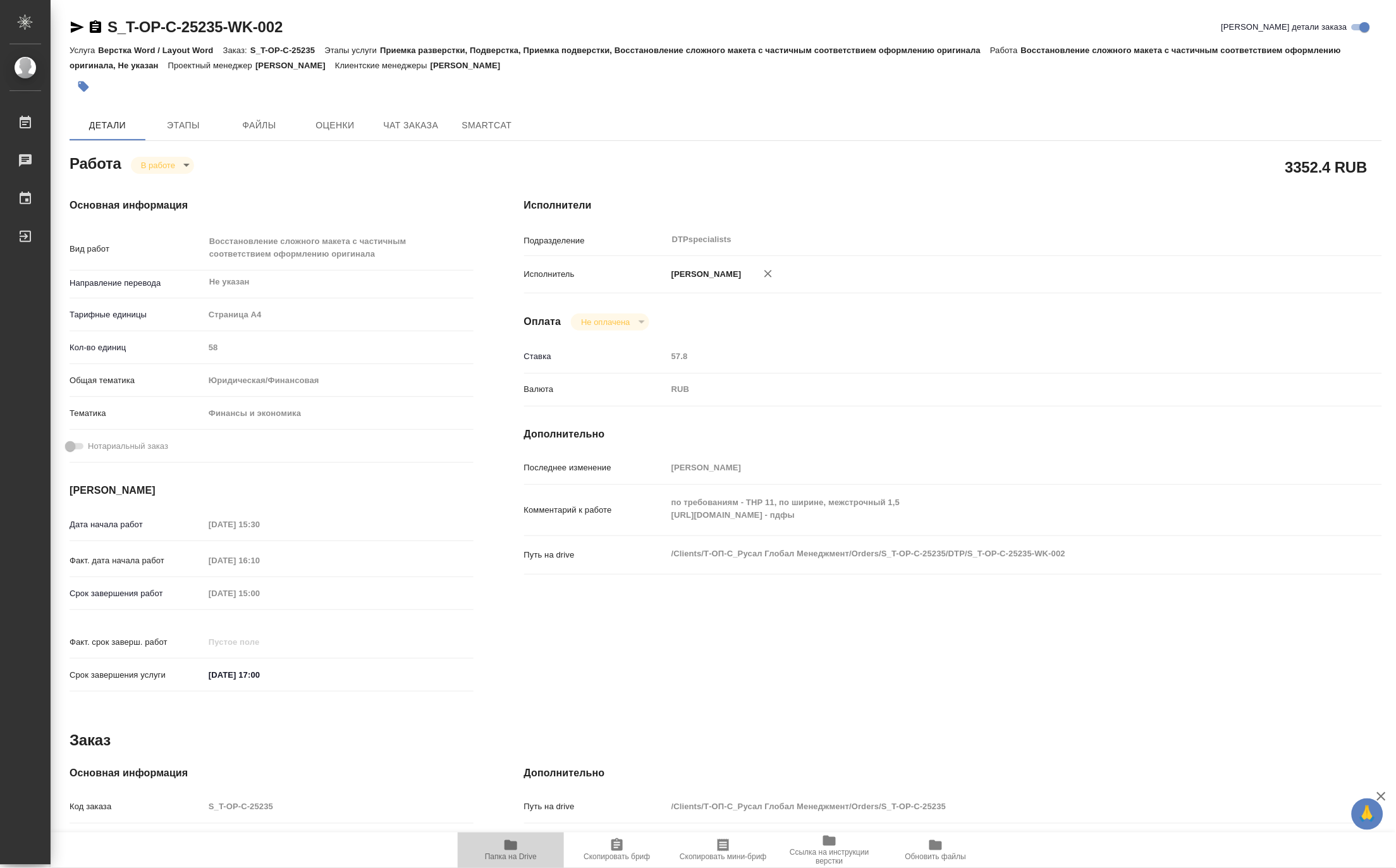
click at [515, 862] on span "Папка на Drive" at bounding box center [510, 857] width 52 height 9
drag, startPoint x: 223, startPoint y: 25, endPoint x: 105, endPoint y: 19, distance: 118.2
click at [105, 19] on div "S_T-OP-C-25235-WK-002 Кратко детали заказа" at bounding box center [726, 27] width 1312 height 20
copy link "S_T-OP-C-25235-WK-002"
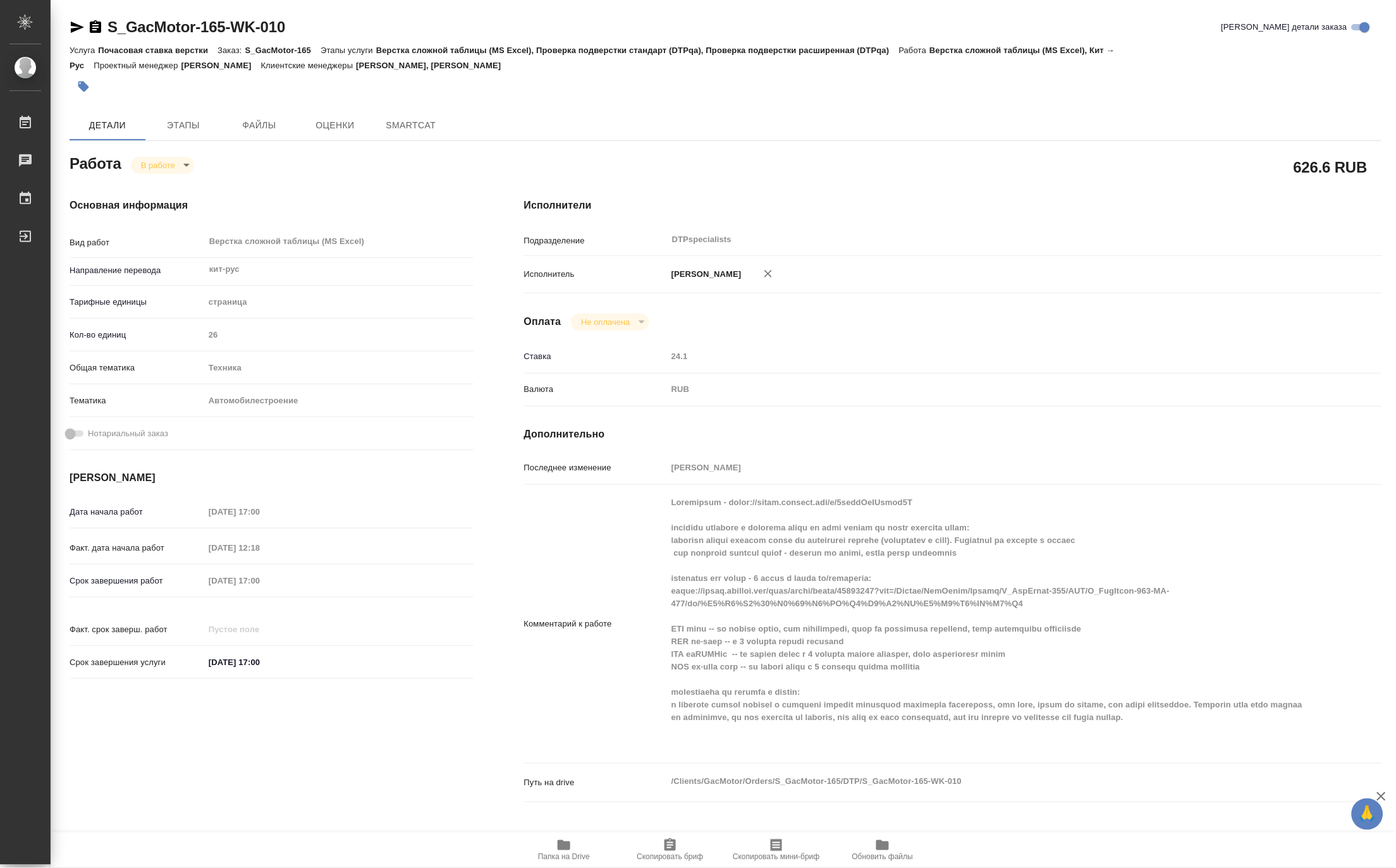
type textarea "x"
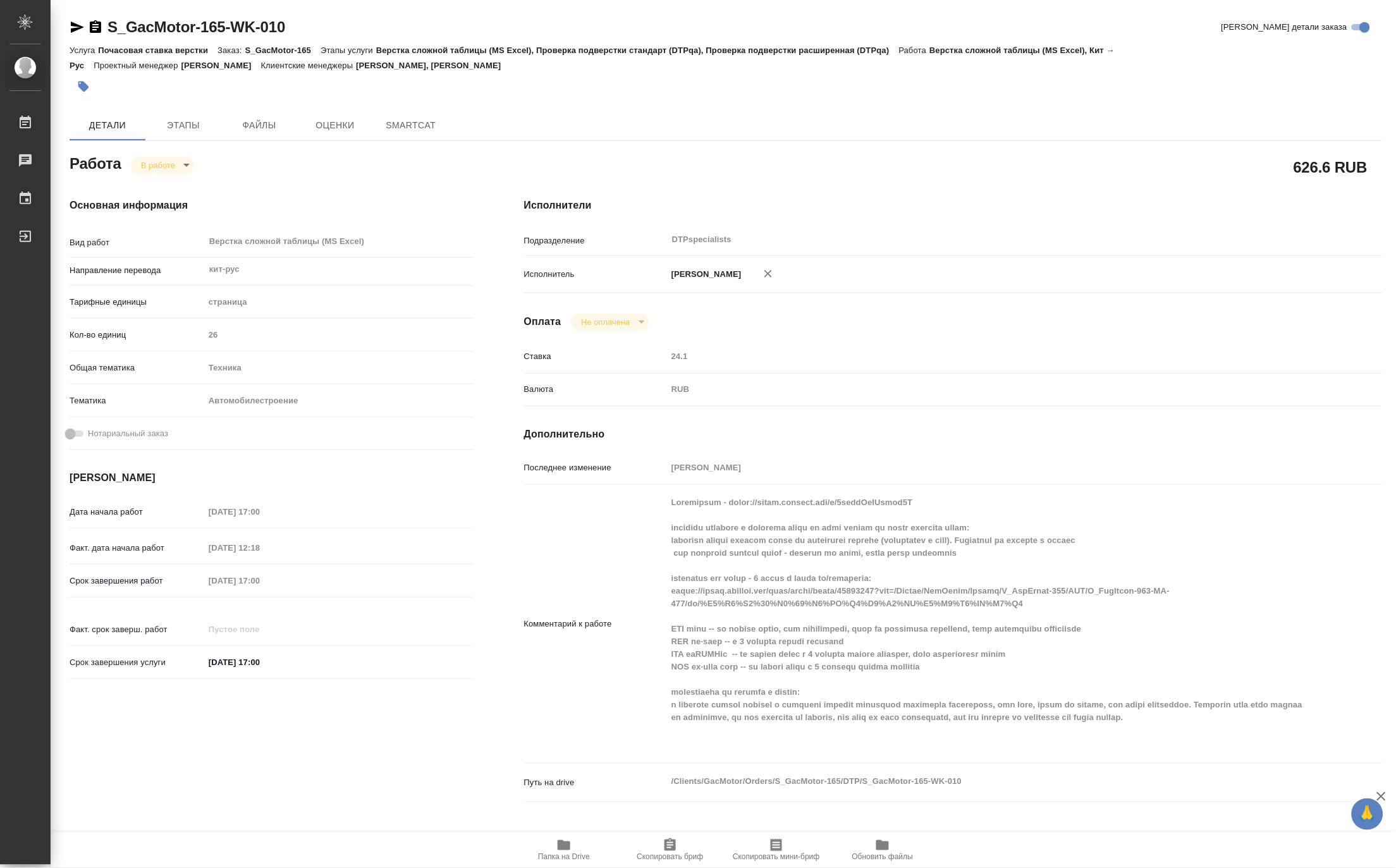
type textarea "x"
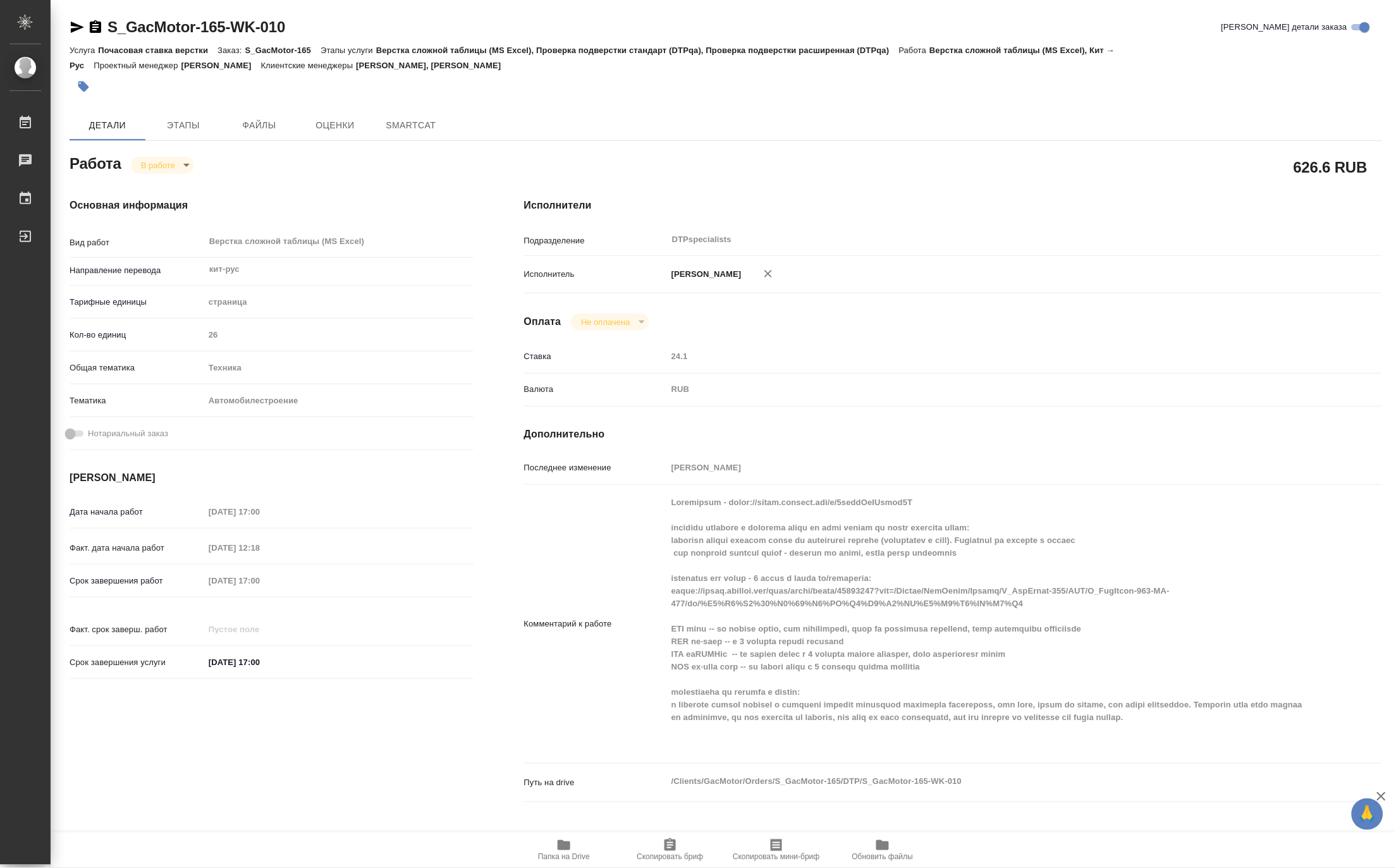
type textarea "x"
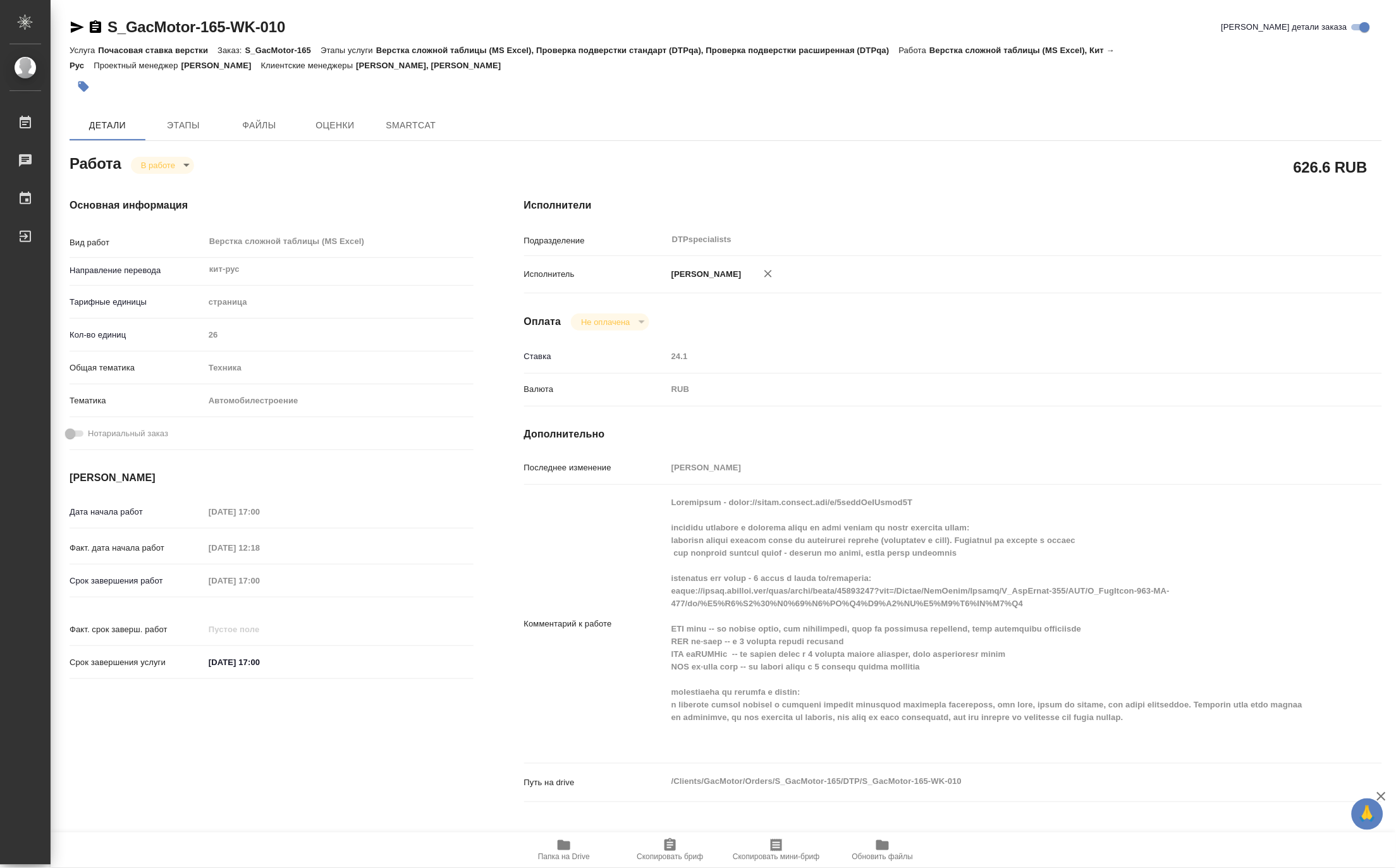
type textarea "x"
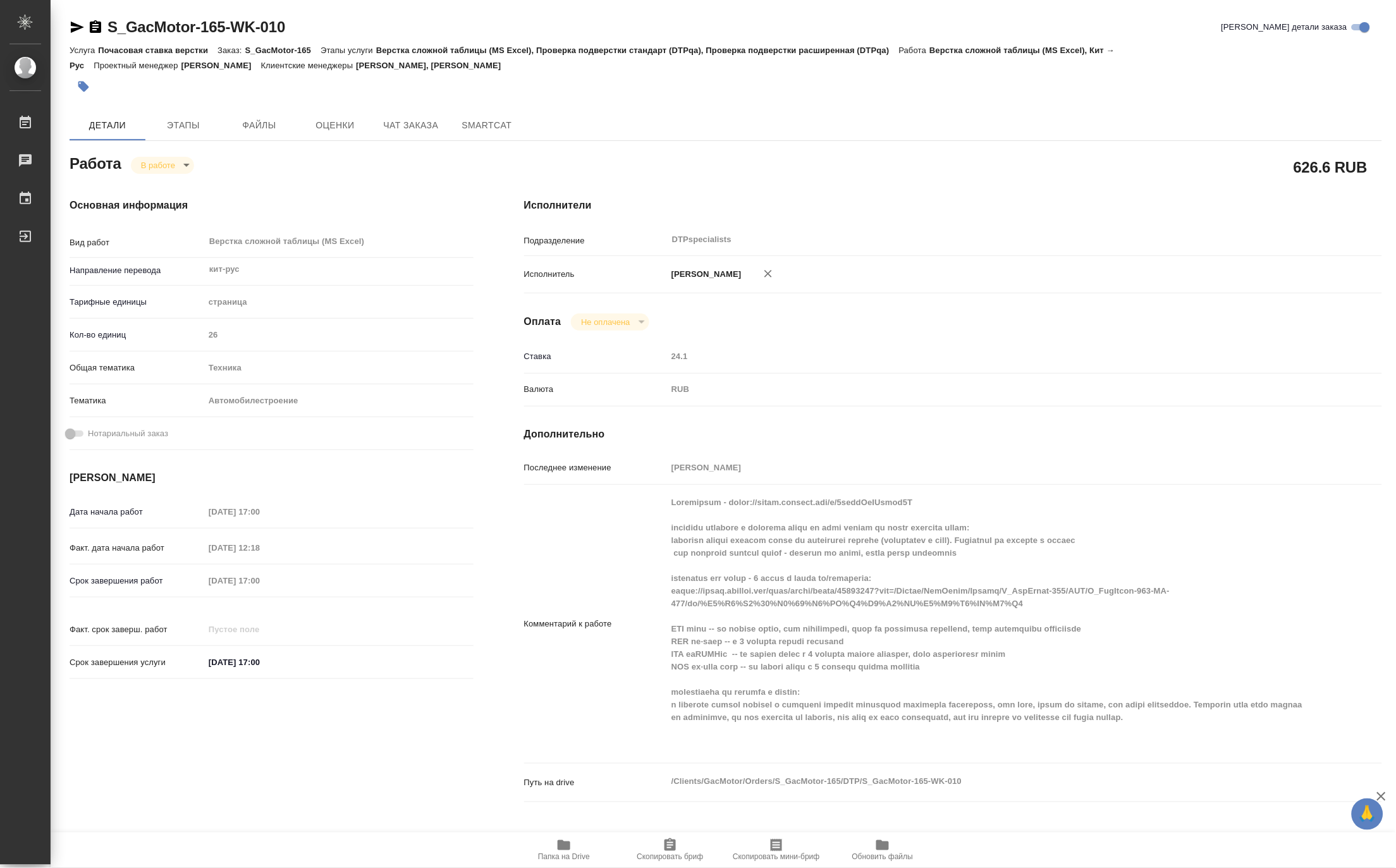
type textarea "x"
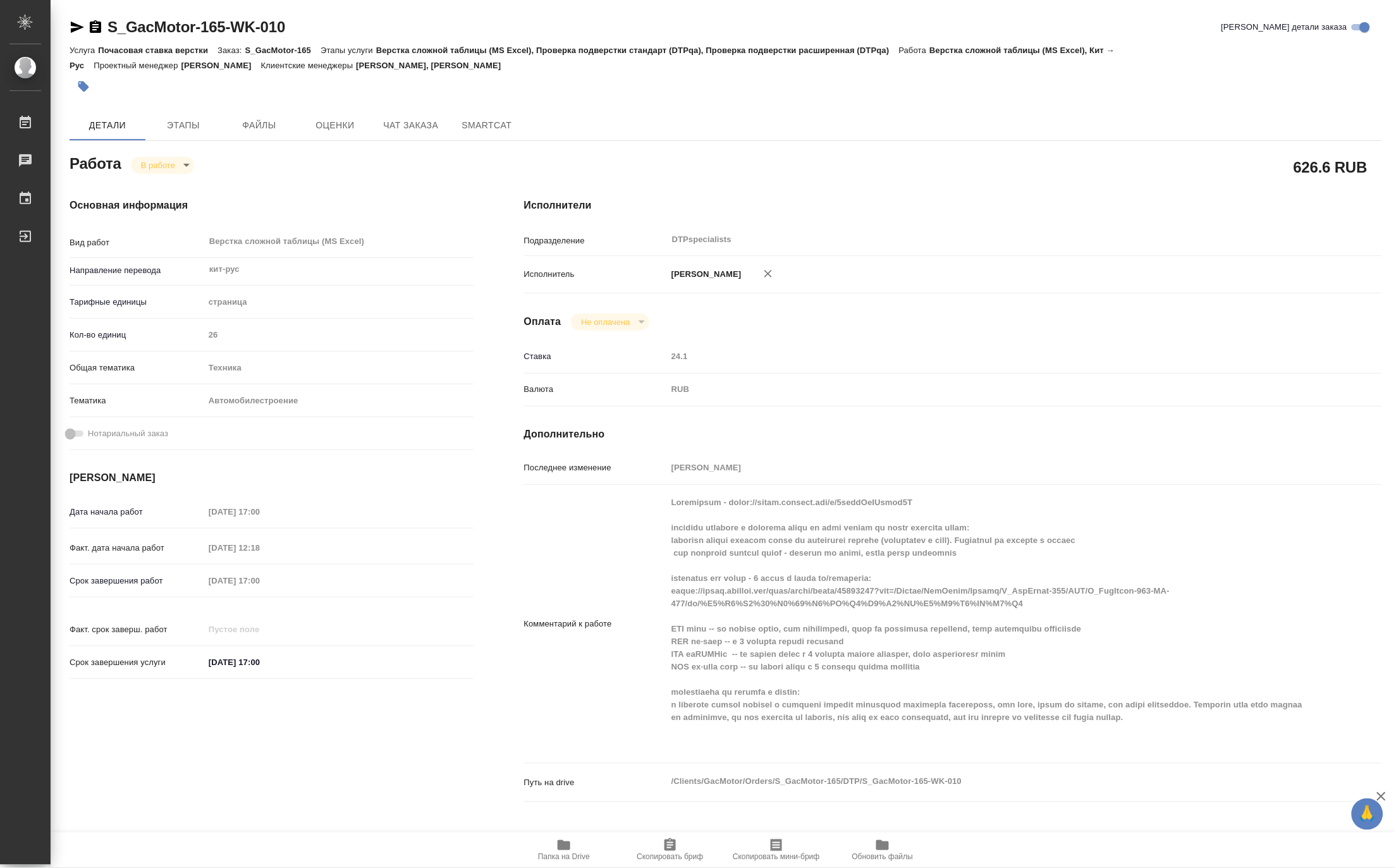
type textarea "x"
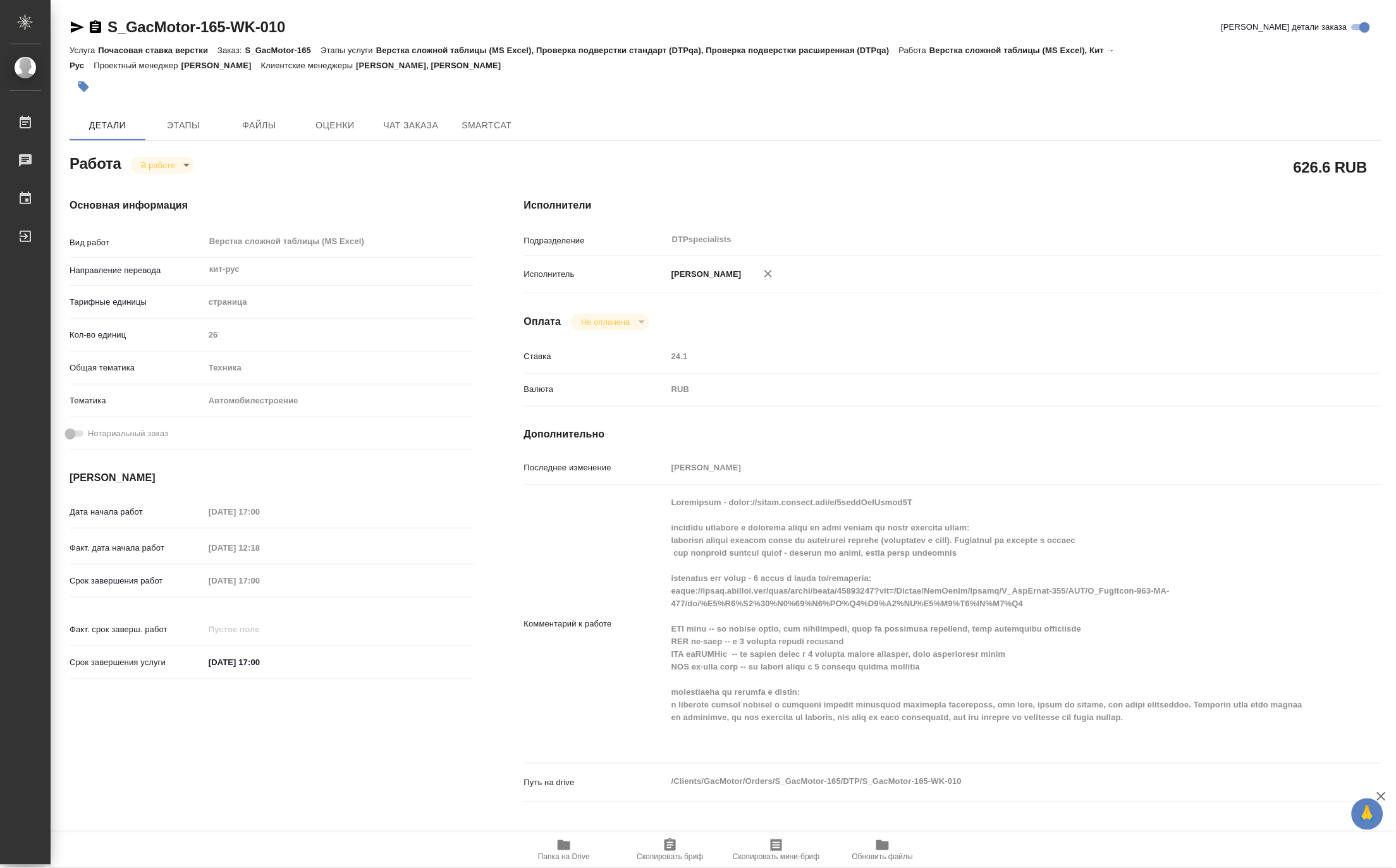
click at [661, 603] on div "Комментарий к работе x" at bounding box center [953, 623] width 858 height 268
drag, startPoint x: 325, startPoint y: 30, endPoint x: 108, endPoint y: 20, distance: 217.2
click at [108, 20] on div "S_GacMotor-165-WK-010 Кратко детали заказа" at bounding box center [726, 27] width 1312 height 20
copy link "S_GacMotor-165-WK-010"
